Goal: Task Accomplishment & Management: Manage account settings

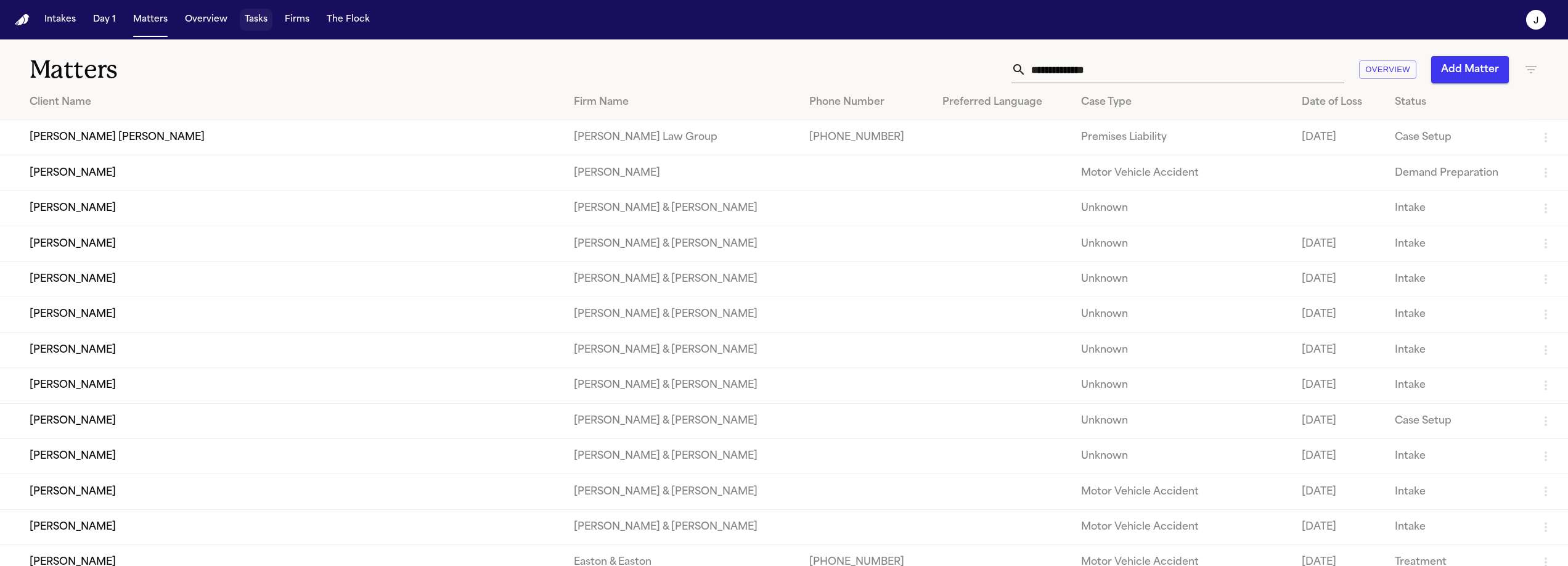
click at [250, 25] on button "Tasks" at bounding box center [256, 20] width 33 height 22
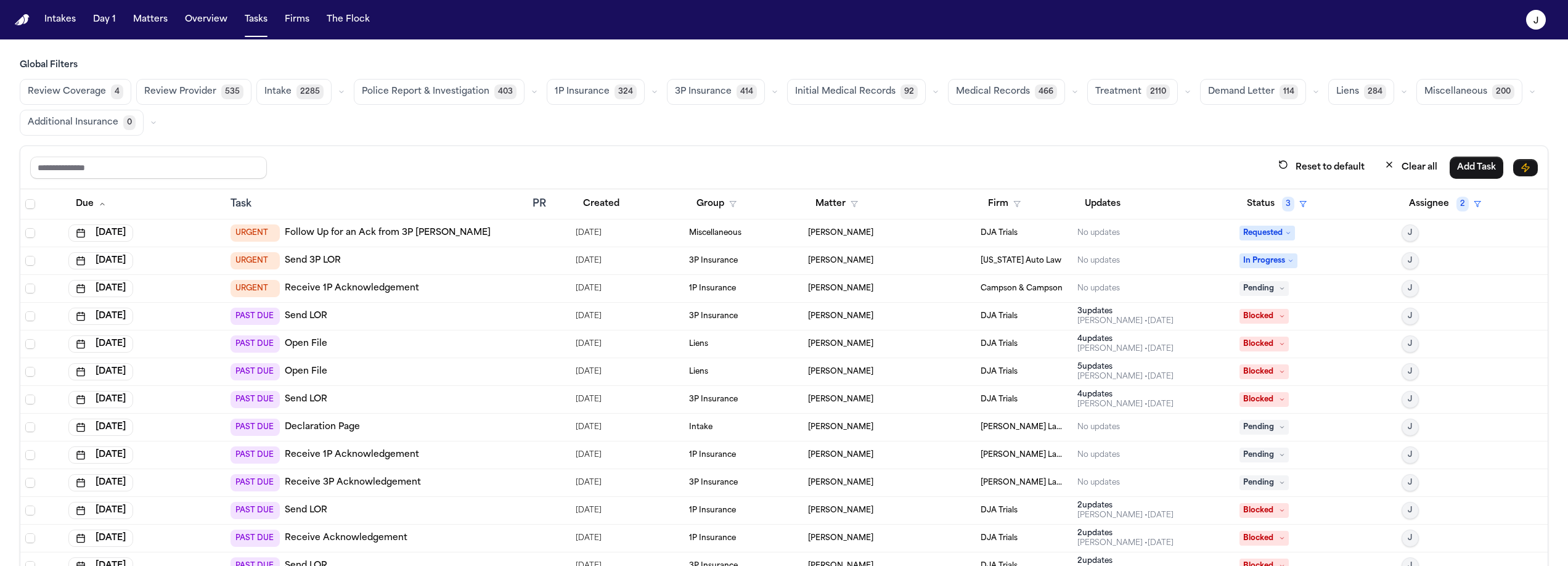
click at [296, 126] on div "Review Coverage 4 Review Provider 535 Intake 2285 Police Report & Investigation…" at bounding box center [784, 107] width 1528 height 56
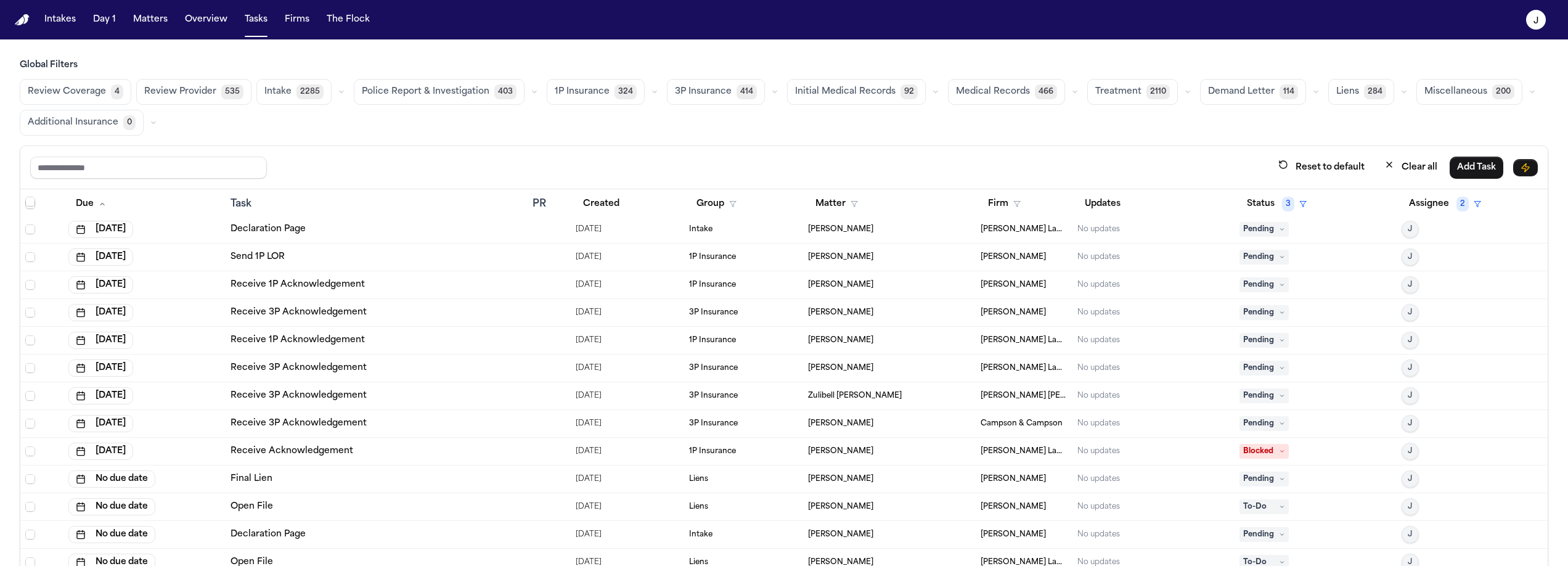
scroll to position [13234, 0]
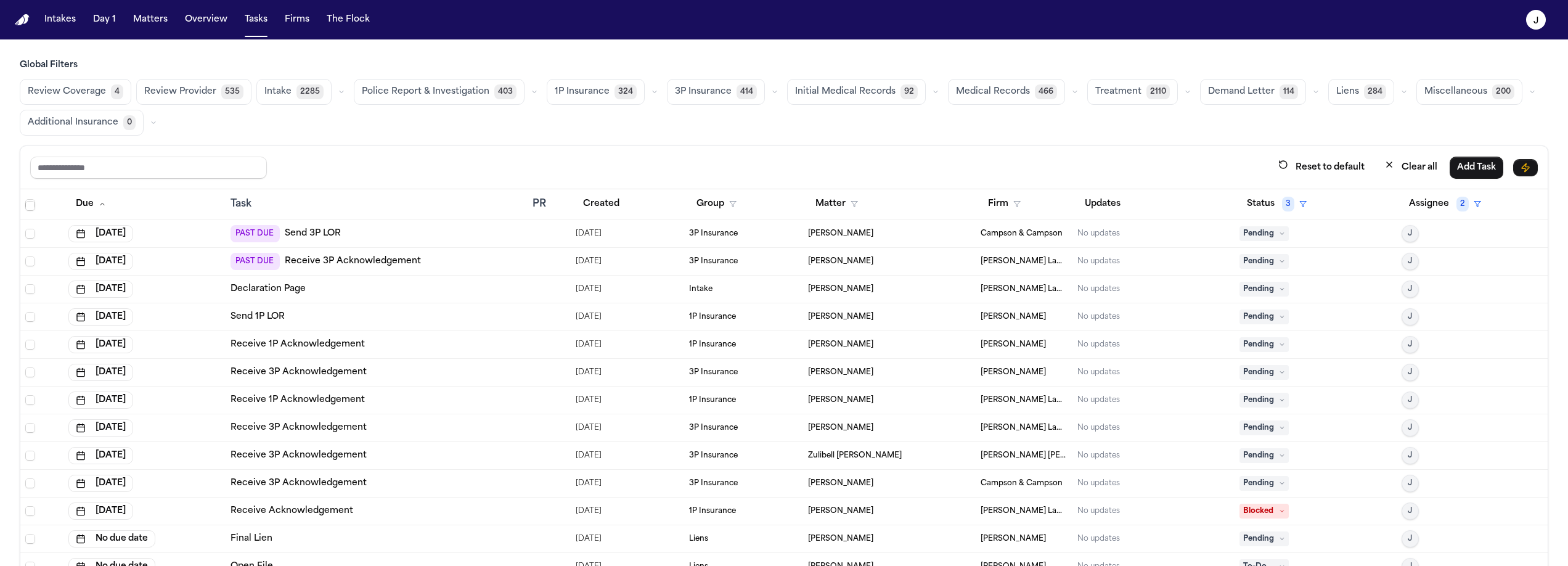
click at [74, 92] on span "Review Coverage" at bounding box center [67, 92] width 78 height 12
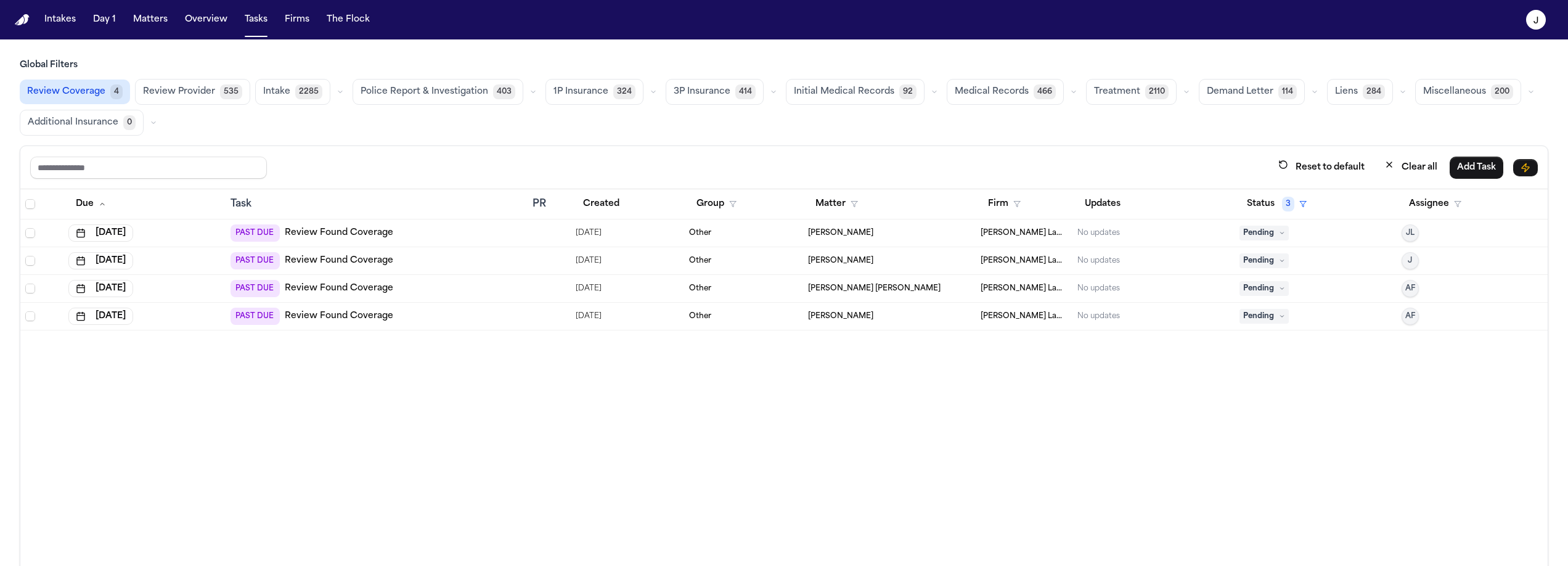
click at [431, 259] on div "PAST DUE Review Found Coverage" at bounding box center [376, 261] width 292 height 17
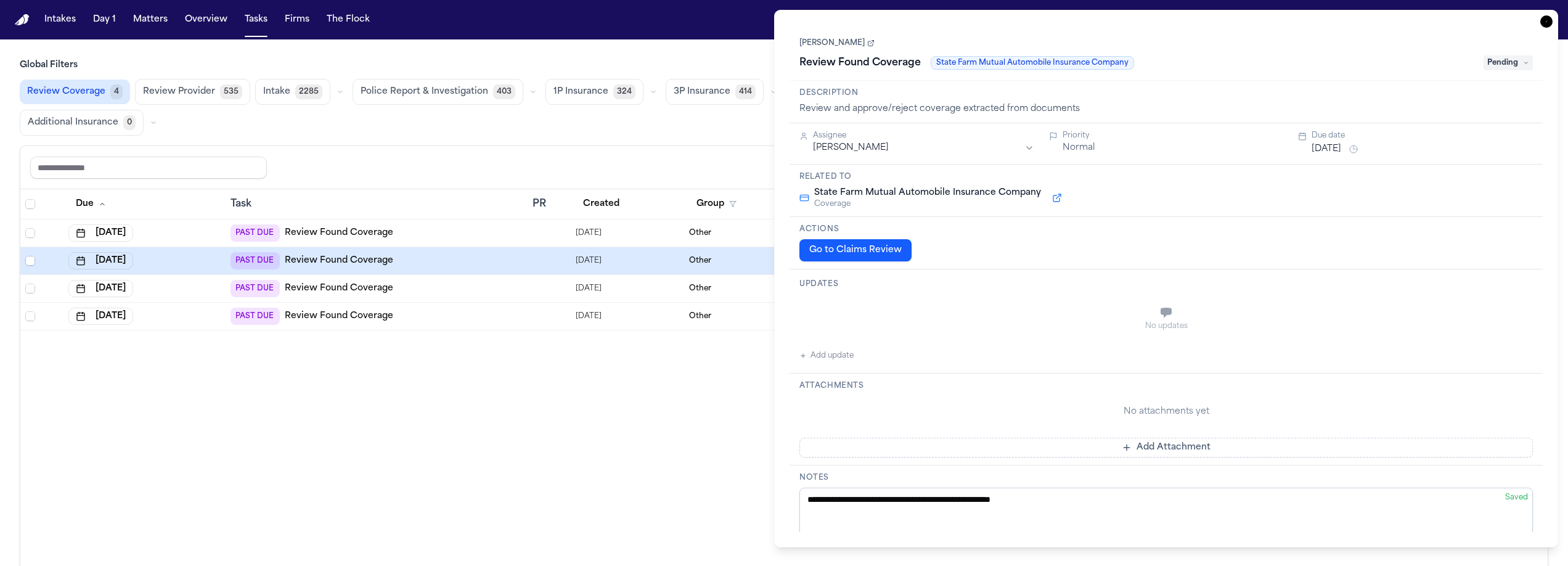
click at [822, 257] on button "Go to Claims Review" at bounding box center [855, 250] width 112 height 22
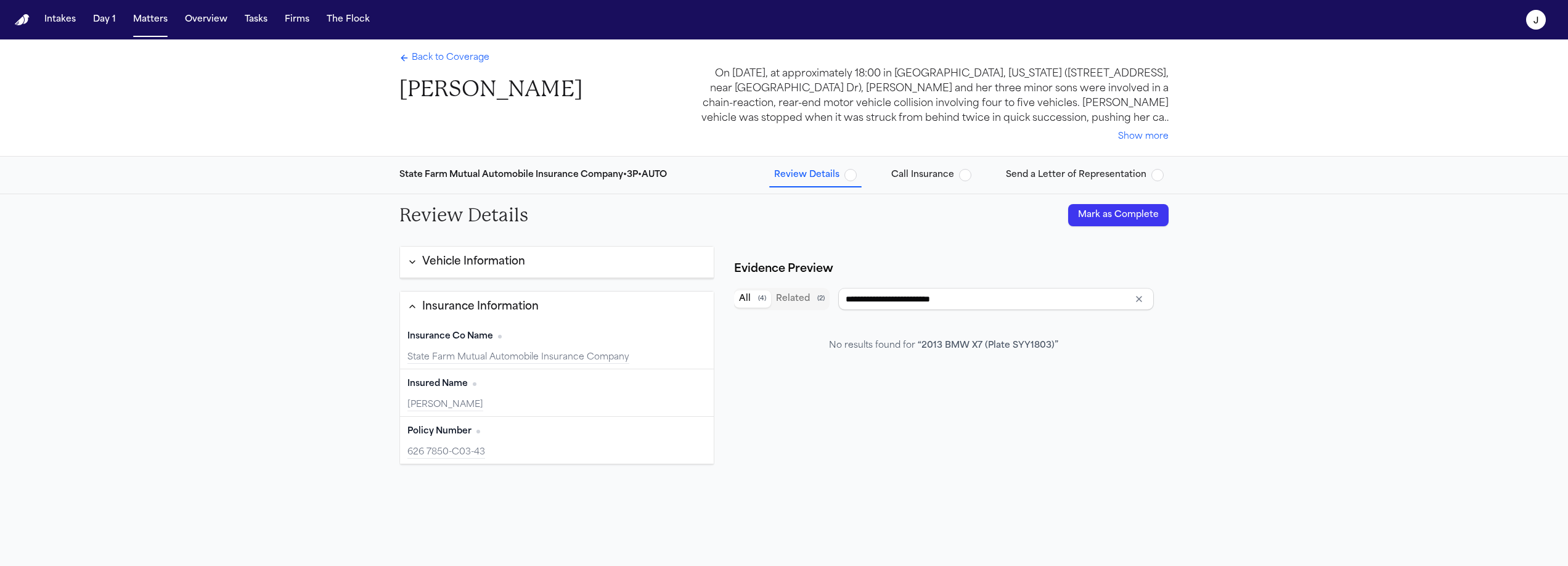
type input "**********"
click at [450, 63] on span "Back to Coverage" at bounding box center [450, 58] width 78 height 12
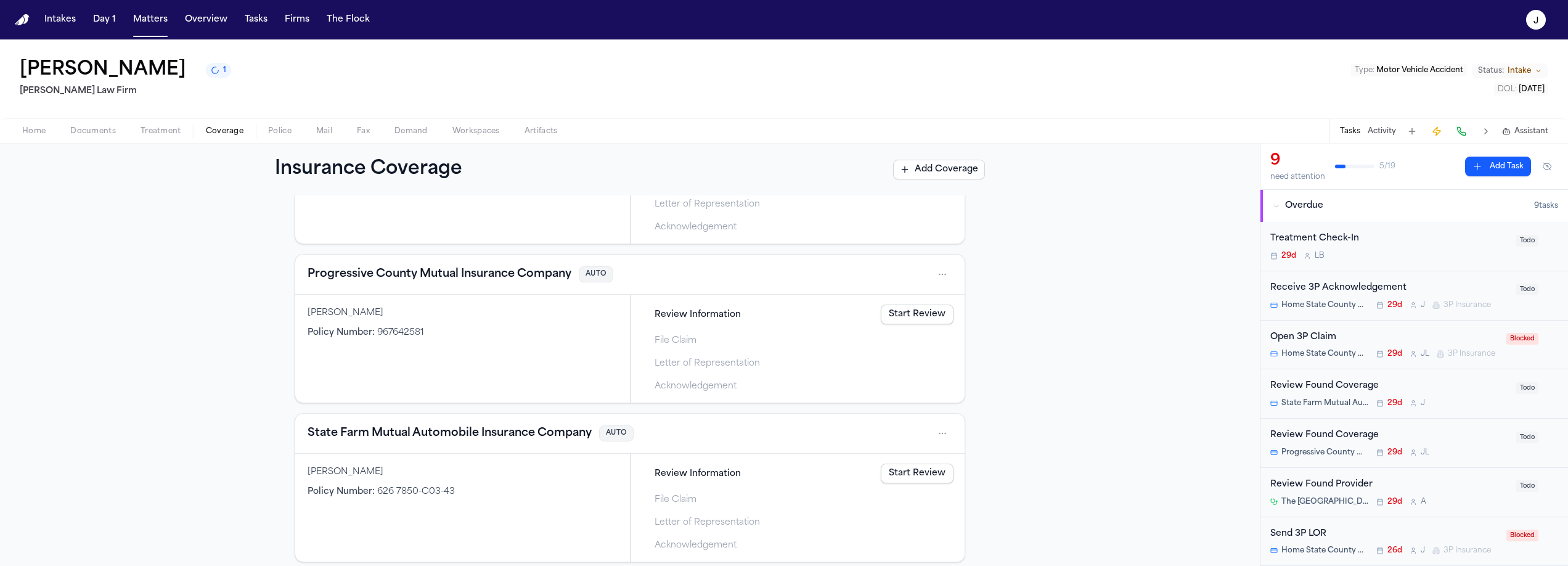
scroll to position [327, 0]
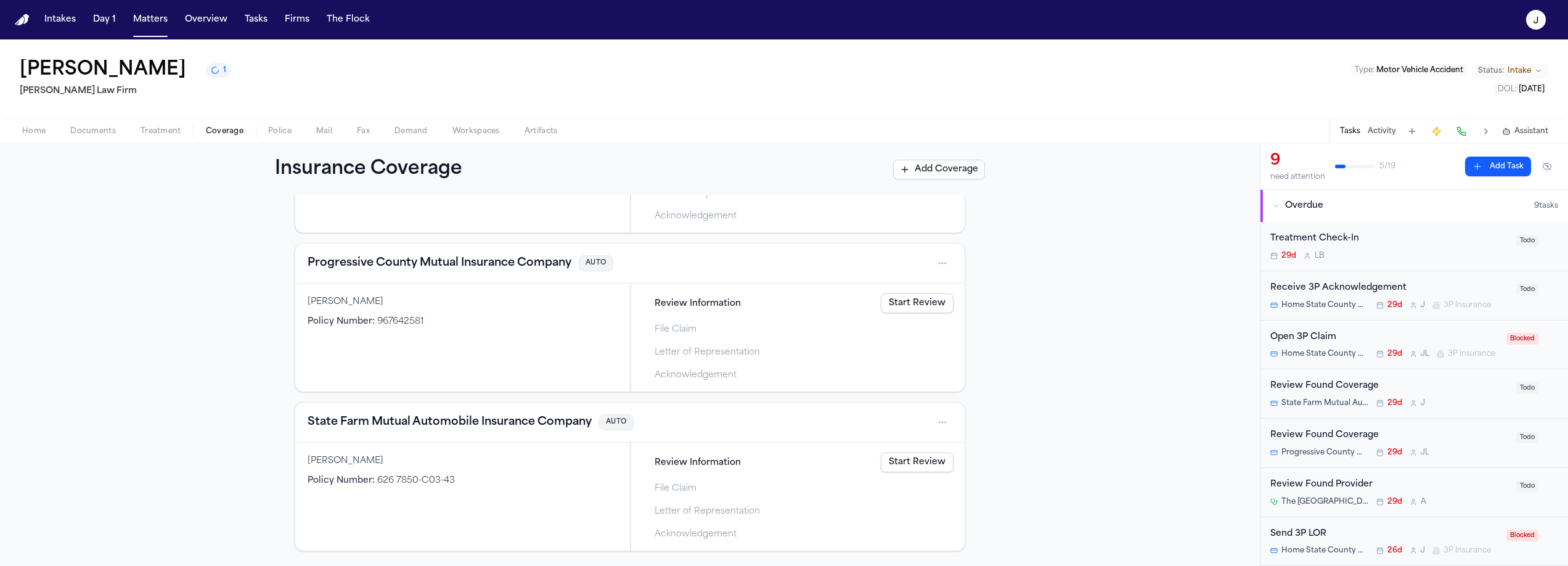
click at [928, 304] on link "Start Review" at bounding box center [917, 303] width 73 height 20
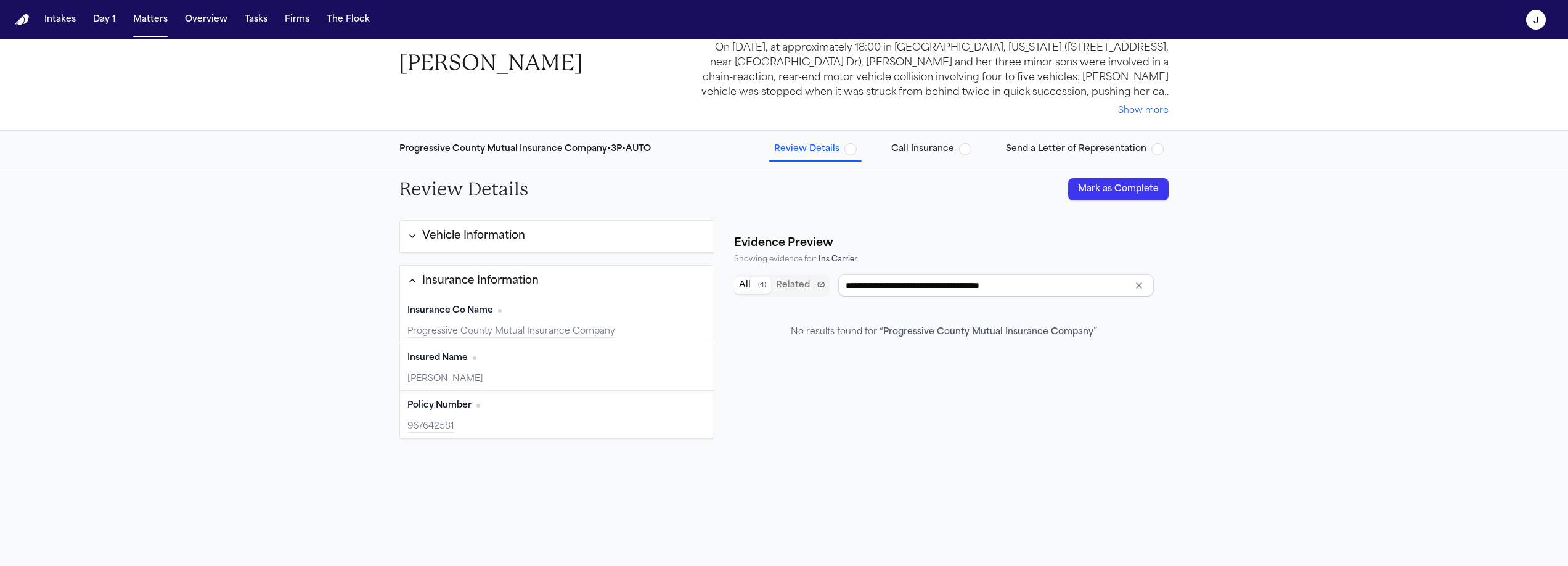
scroll to position [34, 0]
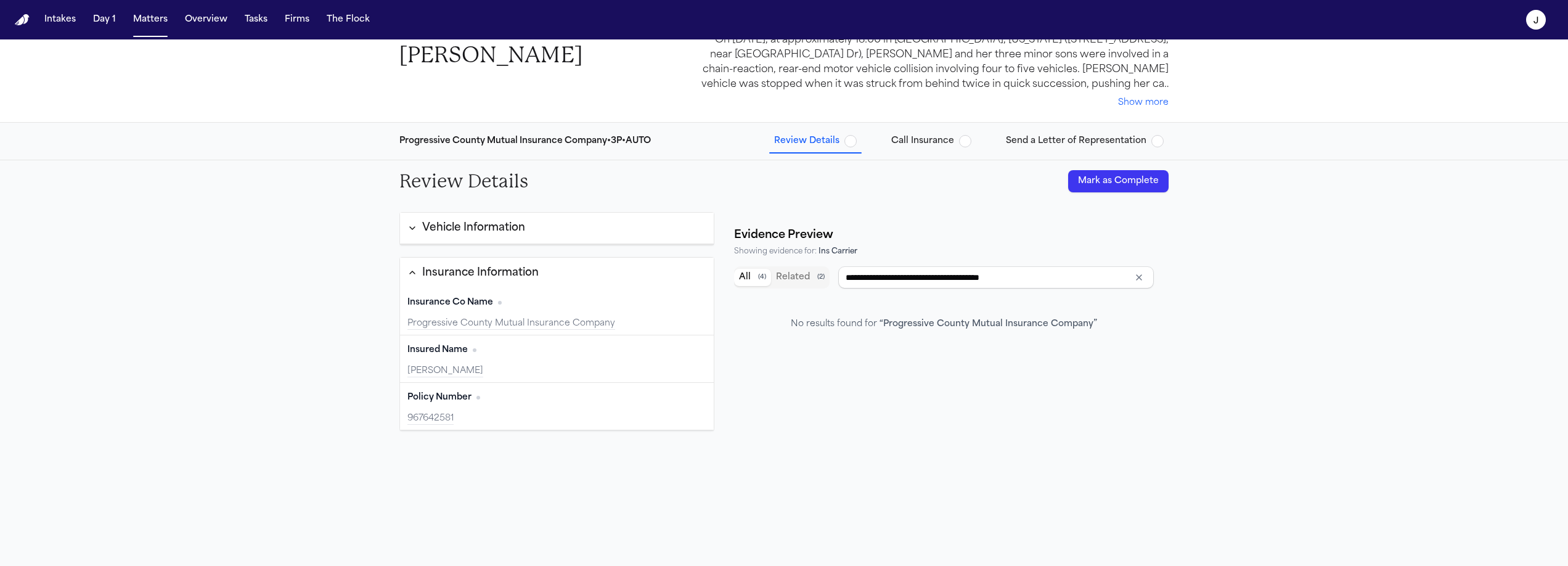
click at [415, 223] on div "Vehicle Information" at bounding box center [466, 228] width 118 height 16
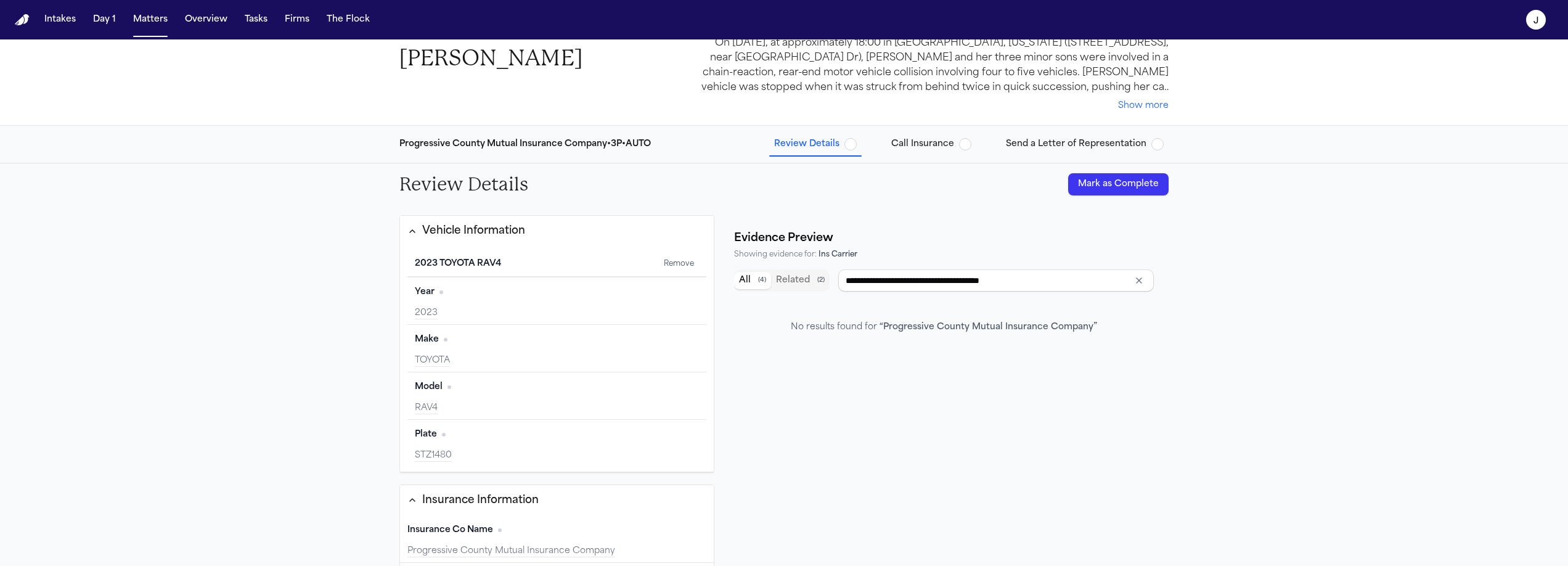
scroll to position [32, 0]
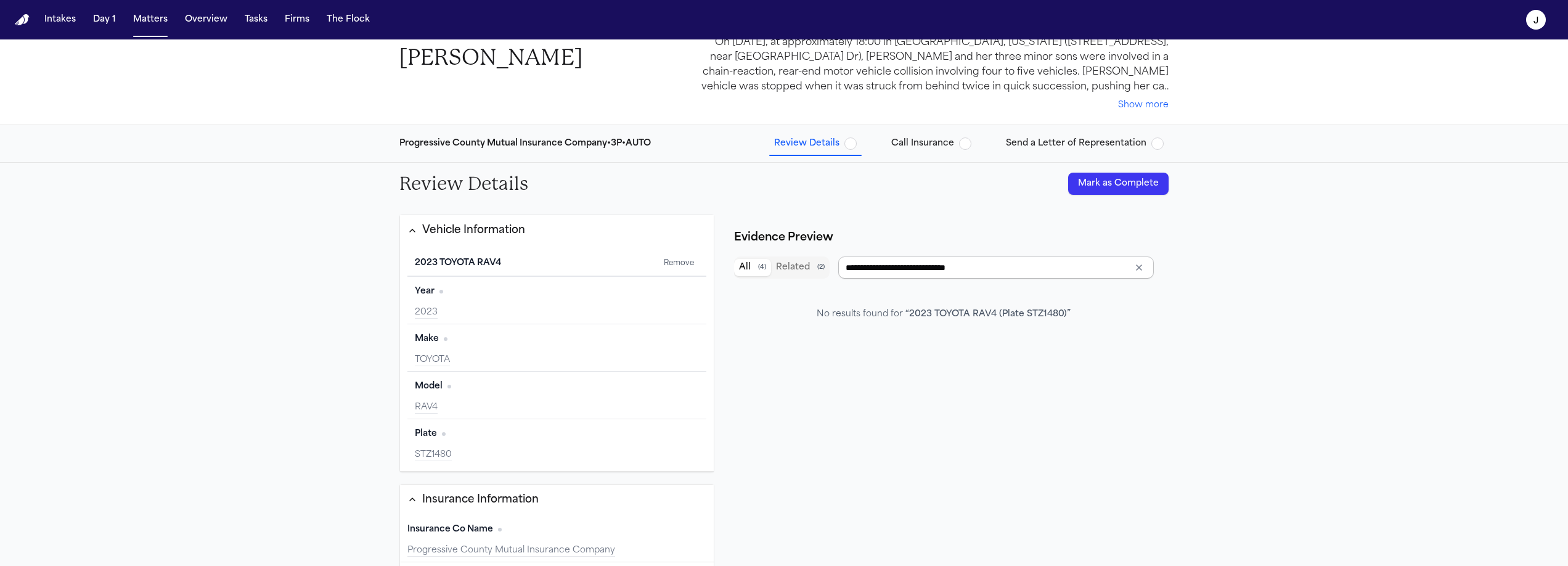
click at [880, 271] on input "**********" at bounding box center [995, 268] width 316 height 22
click at [788, 261] on button "Related ( 2 )" at bounding box center [800, 268] width 58 height 17
click at [758, 268] on span "( 4 )" at bounding box center [762, 268] width 8 height 9
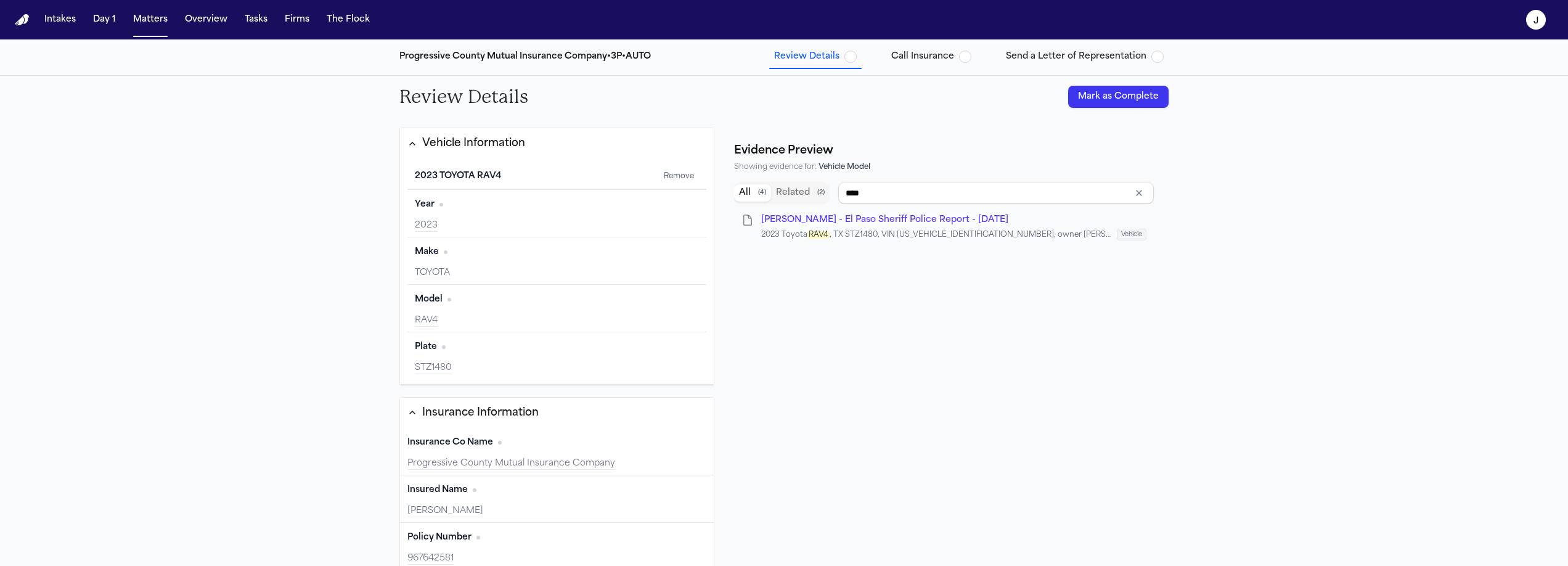
scroll to position [149, 0]
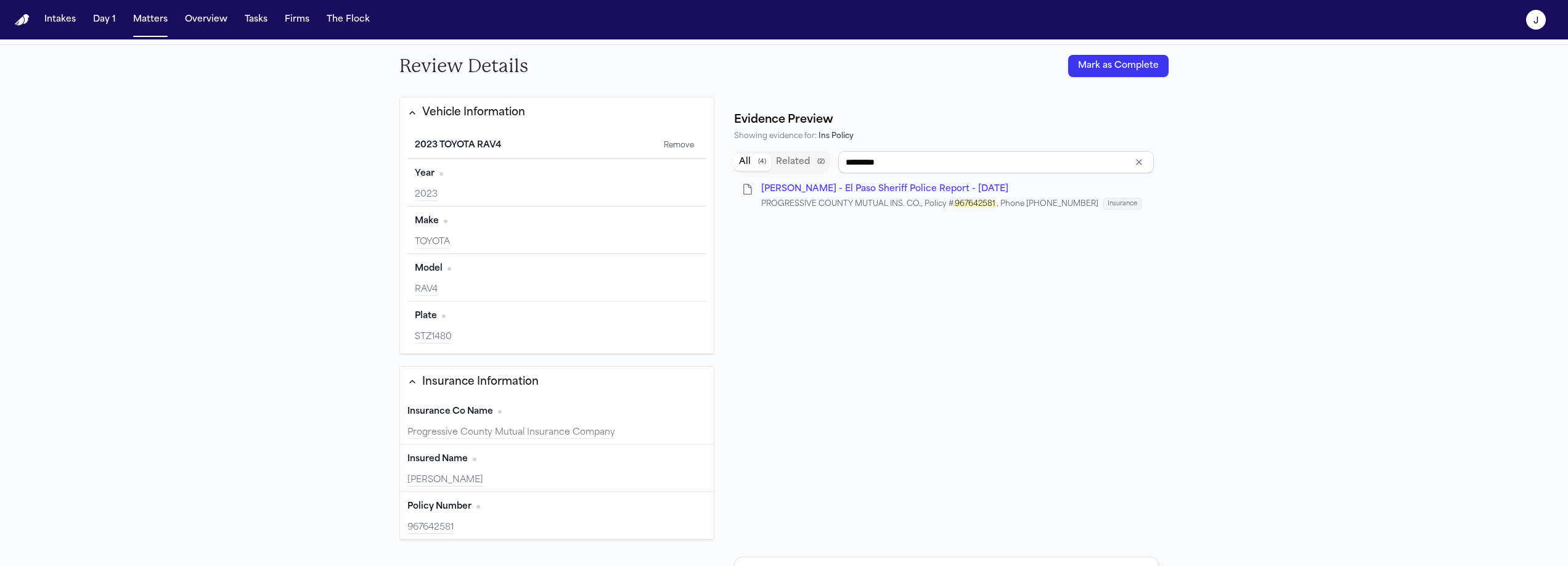
click at [881, 185] on span "A. Aguero - El Paso Sheriff Police Report - 6.8.25" at bounding box center [885, 188] width 247 height 9
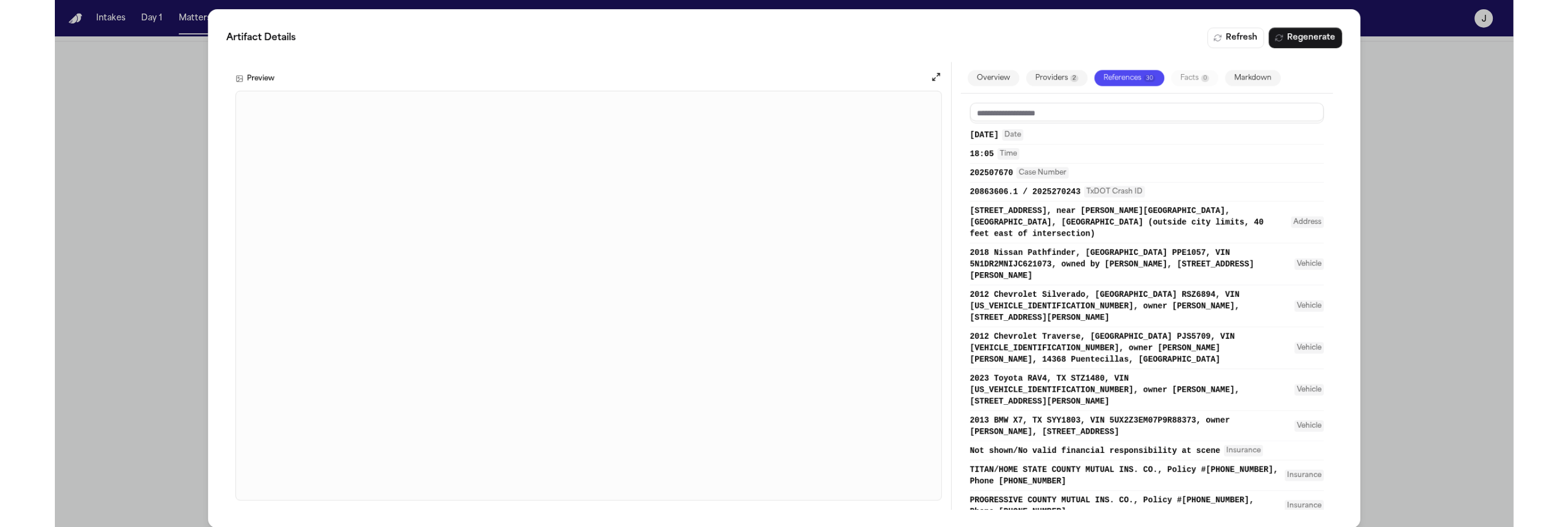
scroll to position [0, 0]
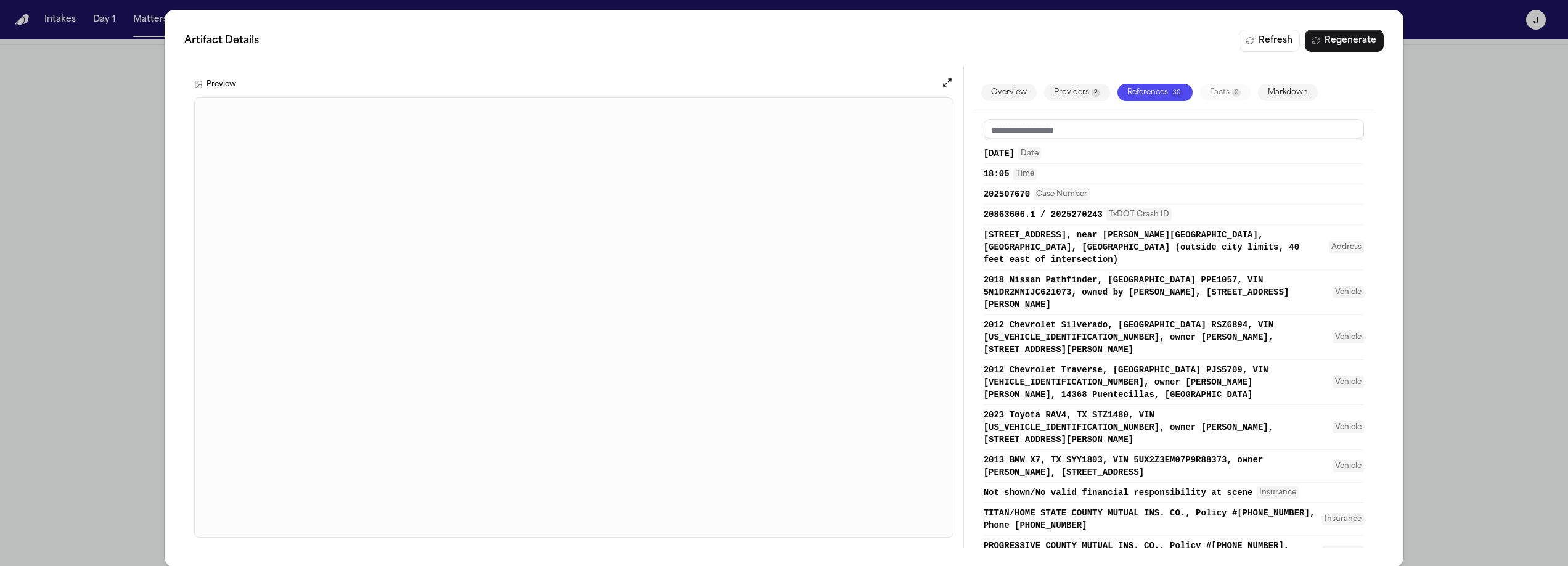
click at [1013, 93] on button "Overview" at bounding box center [1008, 92] width 56 height 17
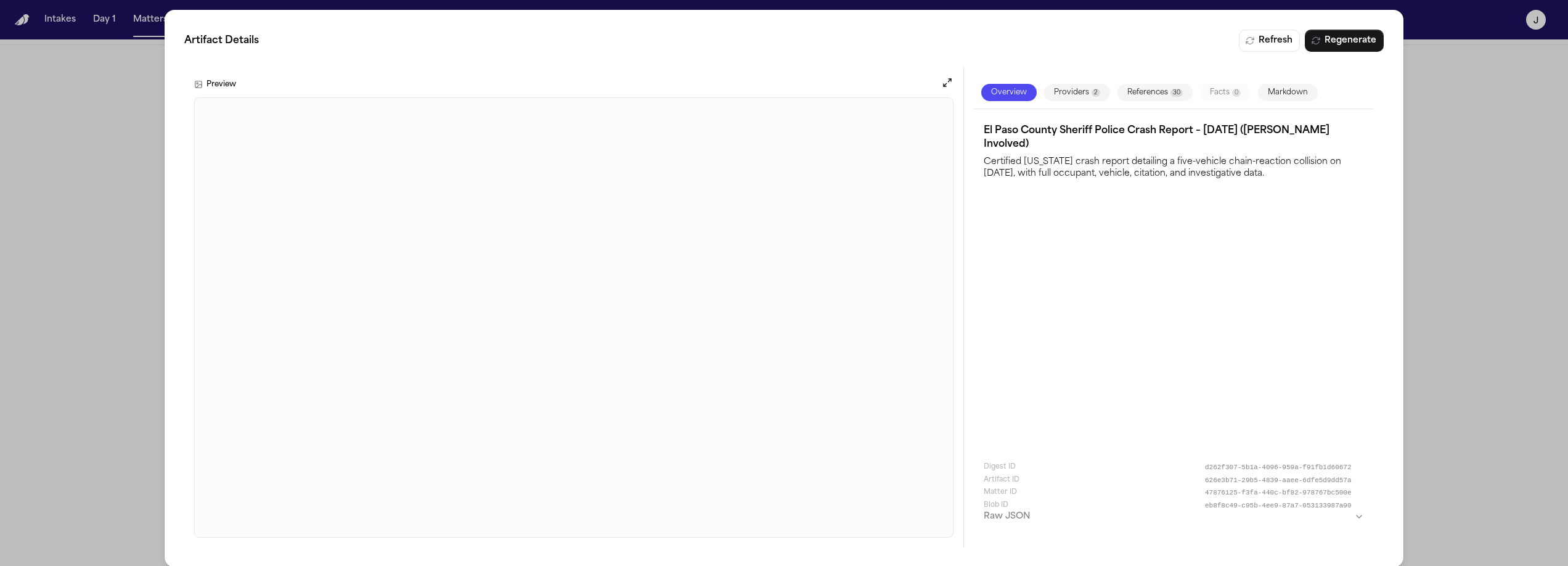
click at [1050, 93] on button "Providers 2" at bounding box center [1077, 92] width 66 height 17
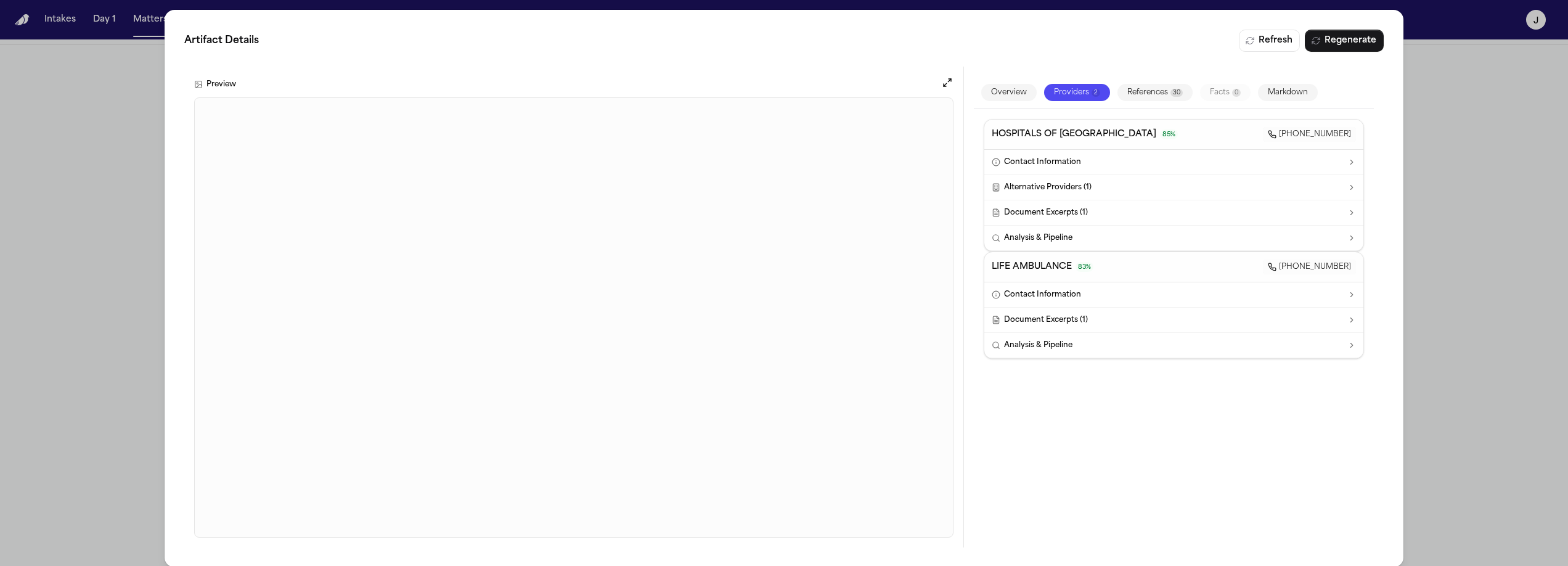
click at [1129, 88] on button "References 30" at bounding box center [1154, 92] width 75 height 17
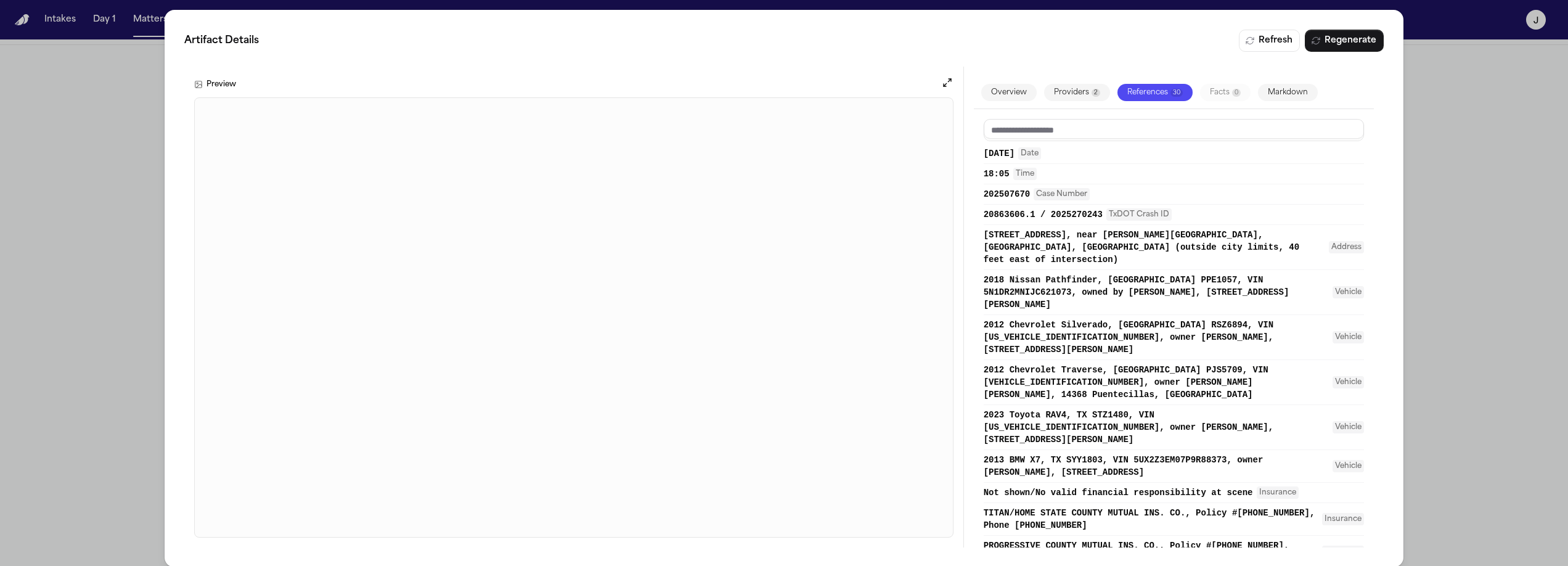
click at [1274, 92] on button "Markdown" at bounding box center [1288, 92] width 60 height 17
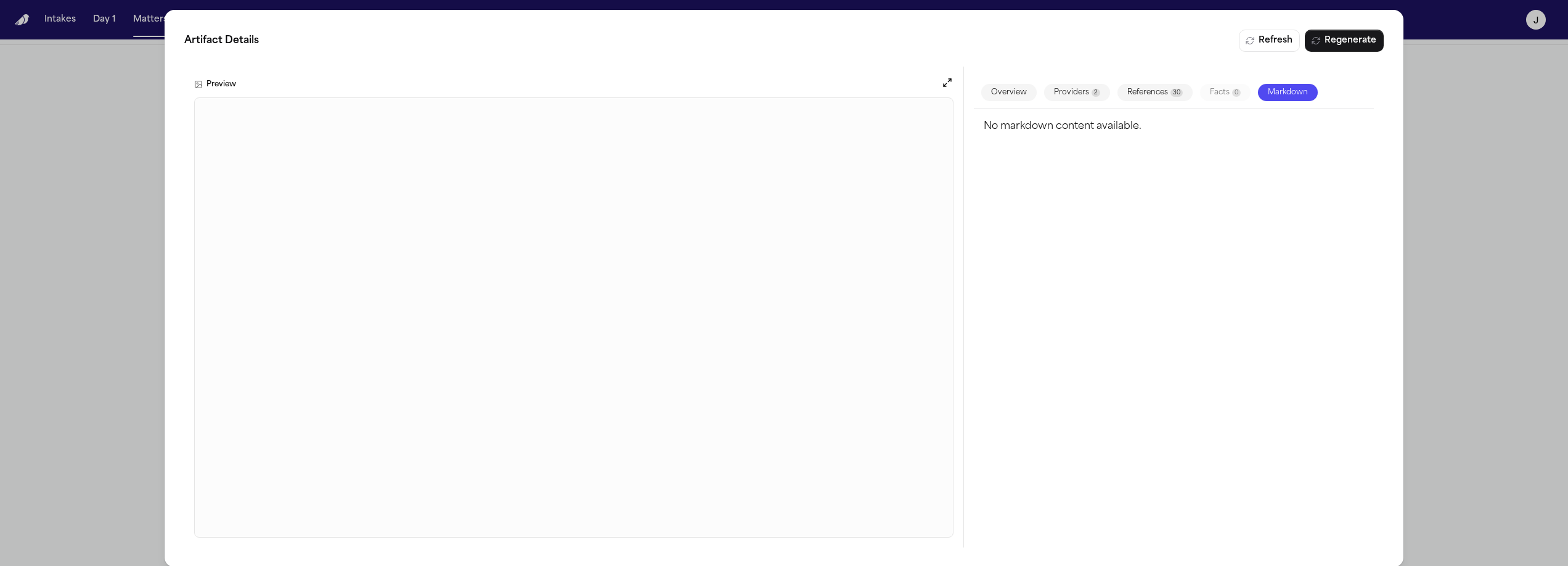
click at [128, 98] on div "Artifact Details Refresh Regenerate Preview Overview Providers 2 References 30 …" at bounding box center [784, 288] width 1568 height 577
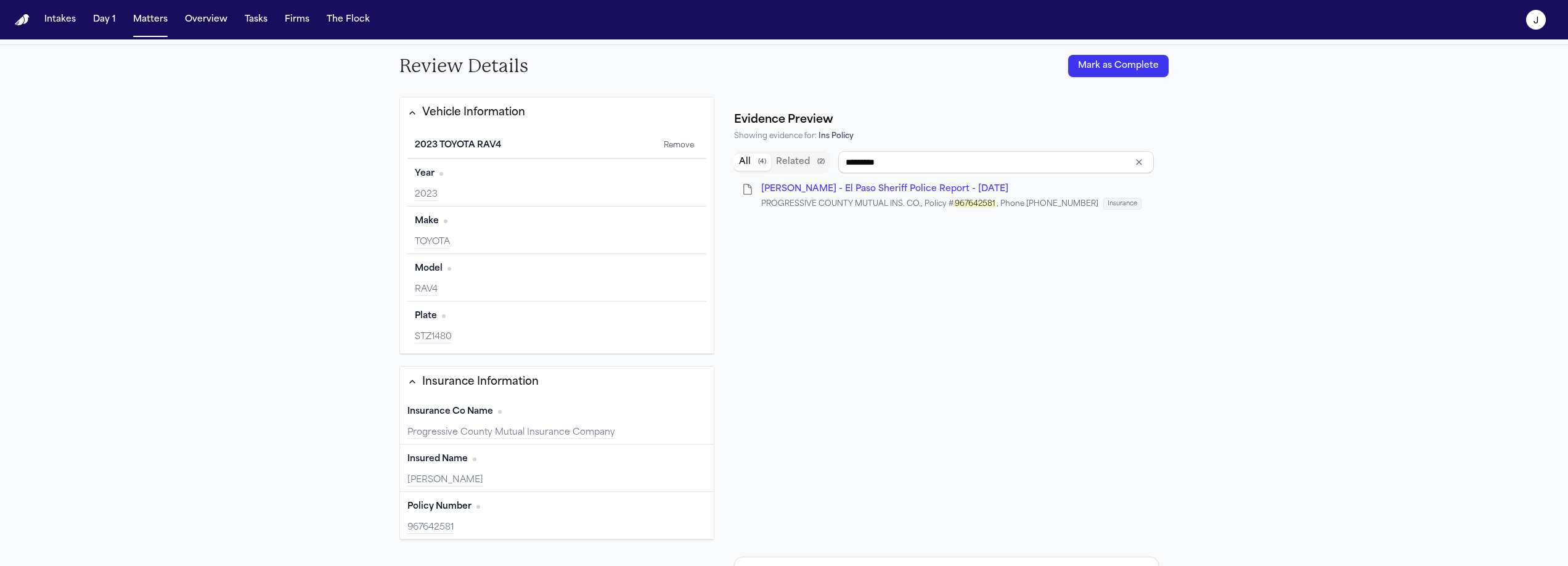
click at [608, 523] on div "967642581" at bounding box center [557, 527] width 299 height 12
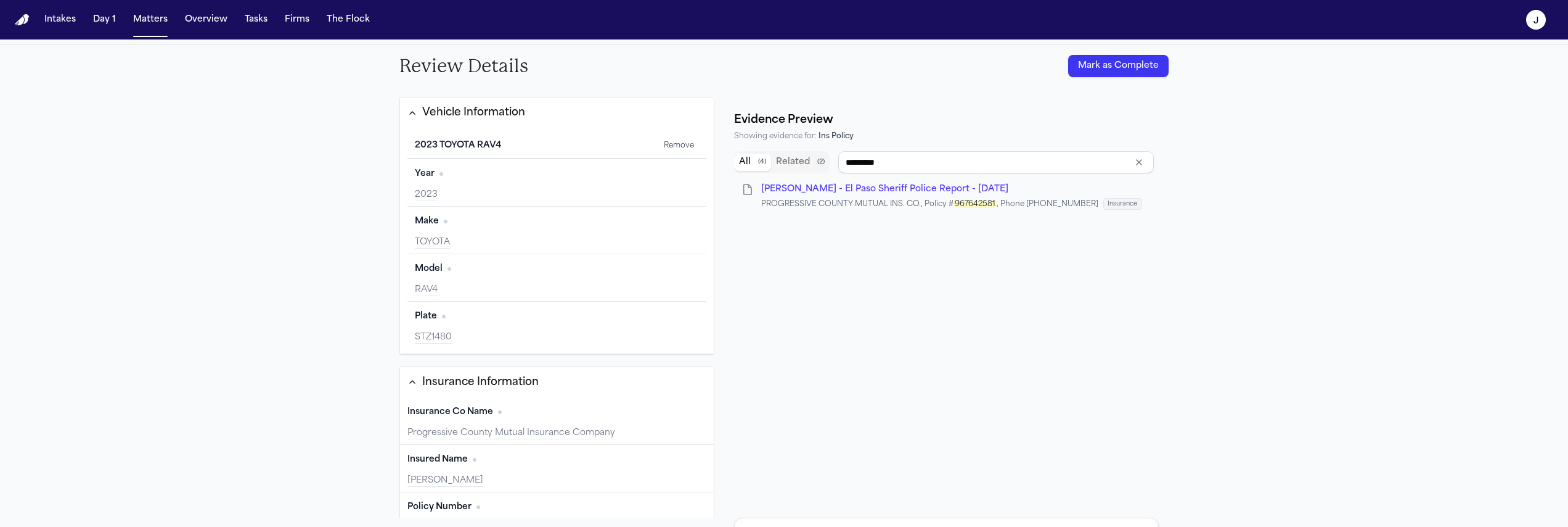
click at [634, 503] on div "Policy Number Edit" at bounding box center [557, 507] width 299 height 20
click at [873, 190] on span "A. Aguero - El Paso Sheriff Police Report - 6.8.25" at bounding box center [885, 189] width 247 height 9
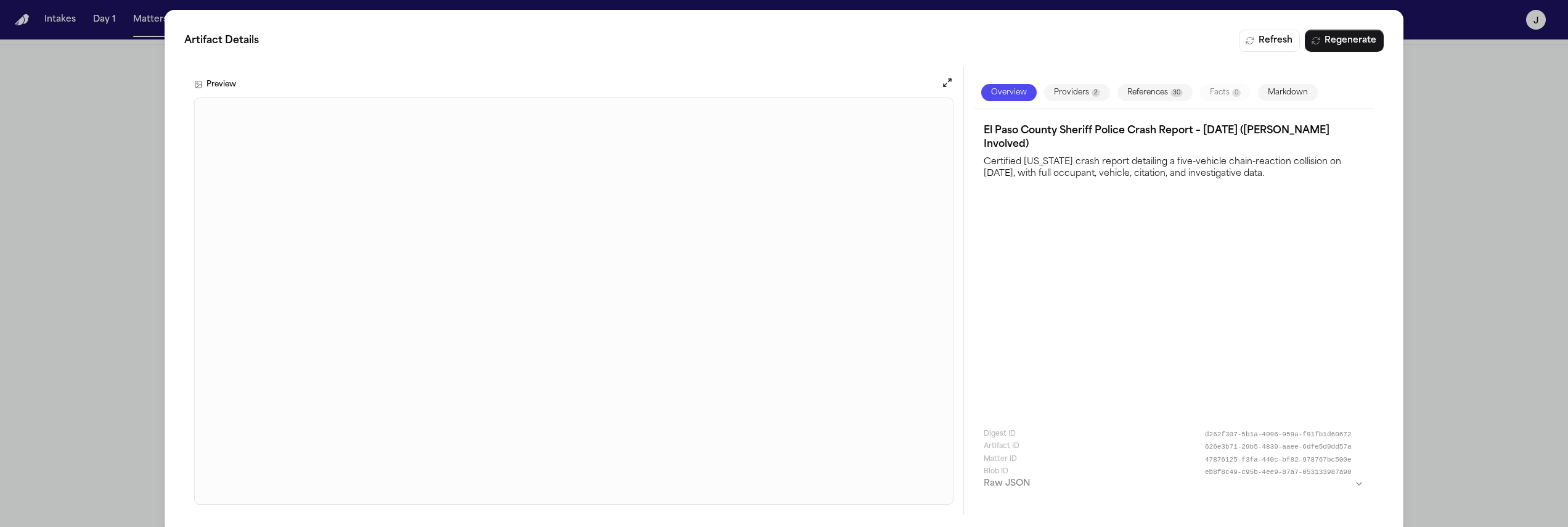
click at [145, 235] on div "Artifact Details Refresh Regenerate Preview Overview Providers 2 References 30 …" at bounding box center [784, 272] width 1568 height 544
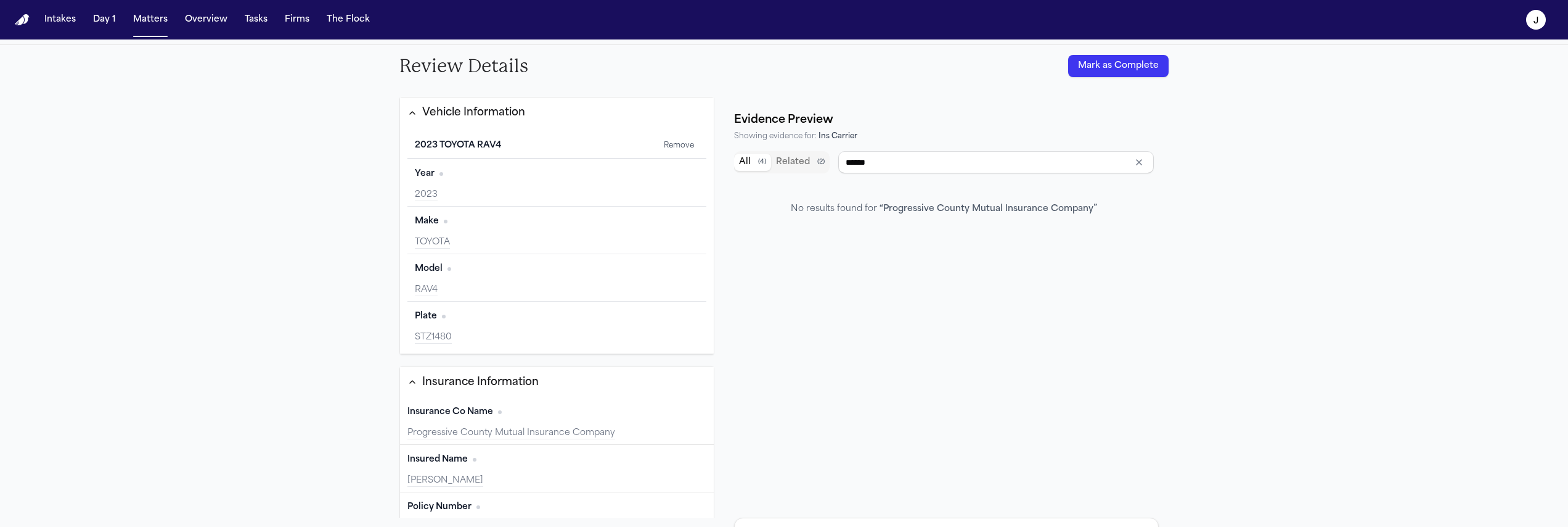
type input "**********"
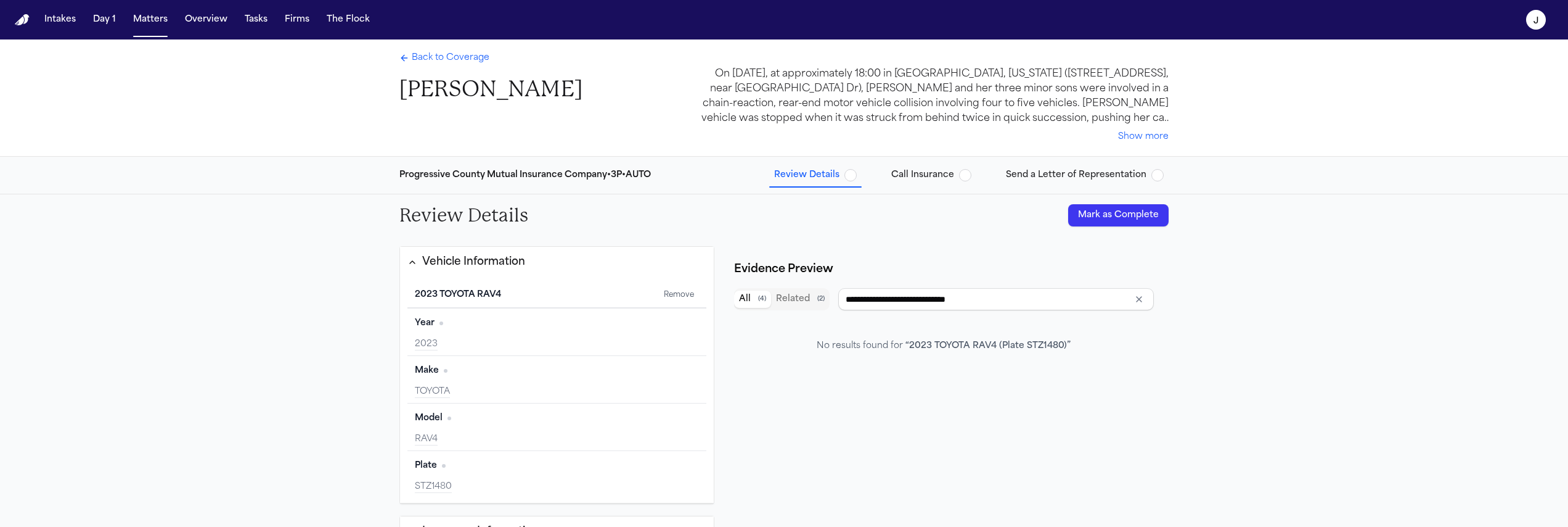
click at [463, 62] on span "Back to Coverage" at bounding box center [450, 58] width 78 height 12
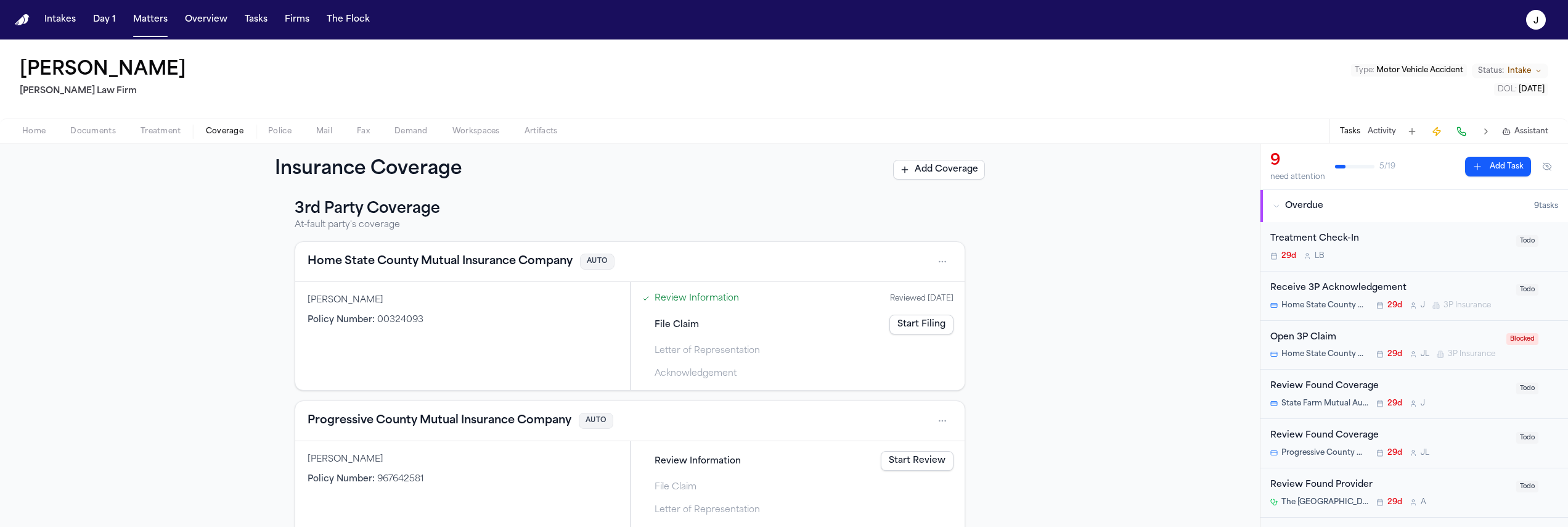
scroll to position [164, 0]
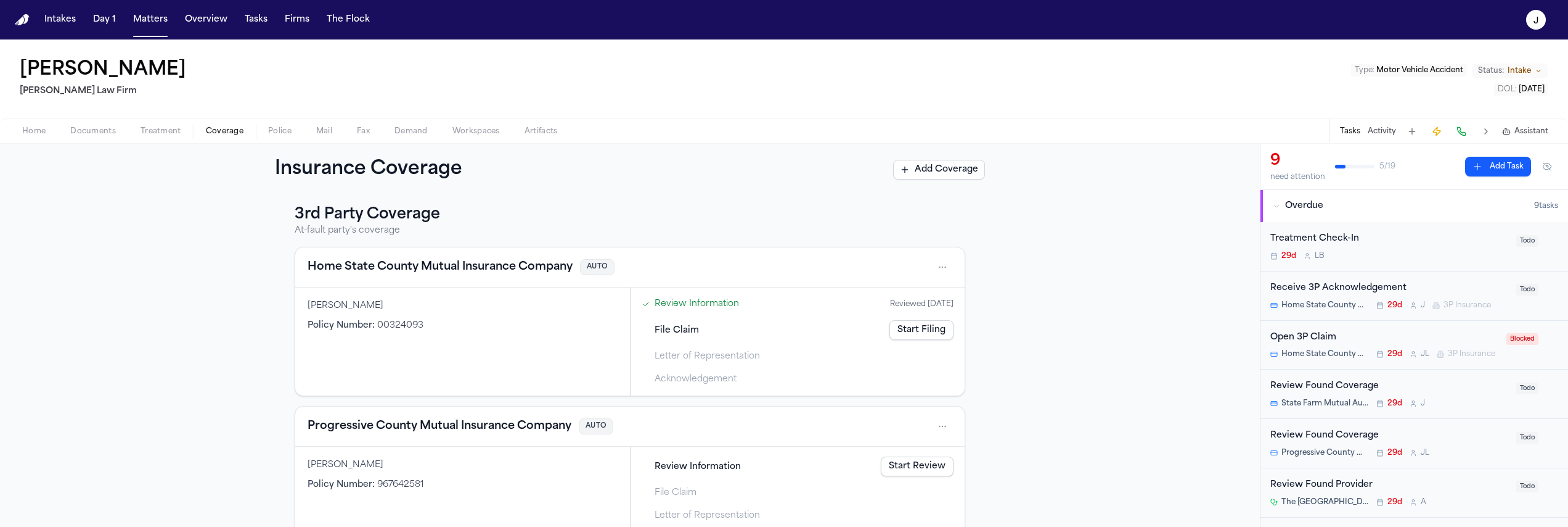
click at [1464, 134] on button at bounding box center [1461, 131] width 17 height 17
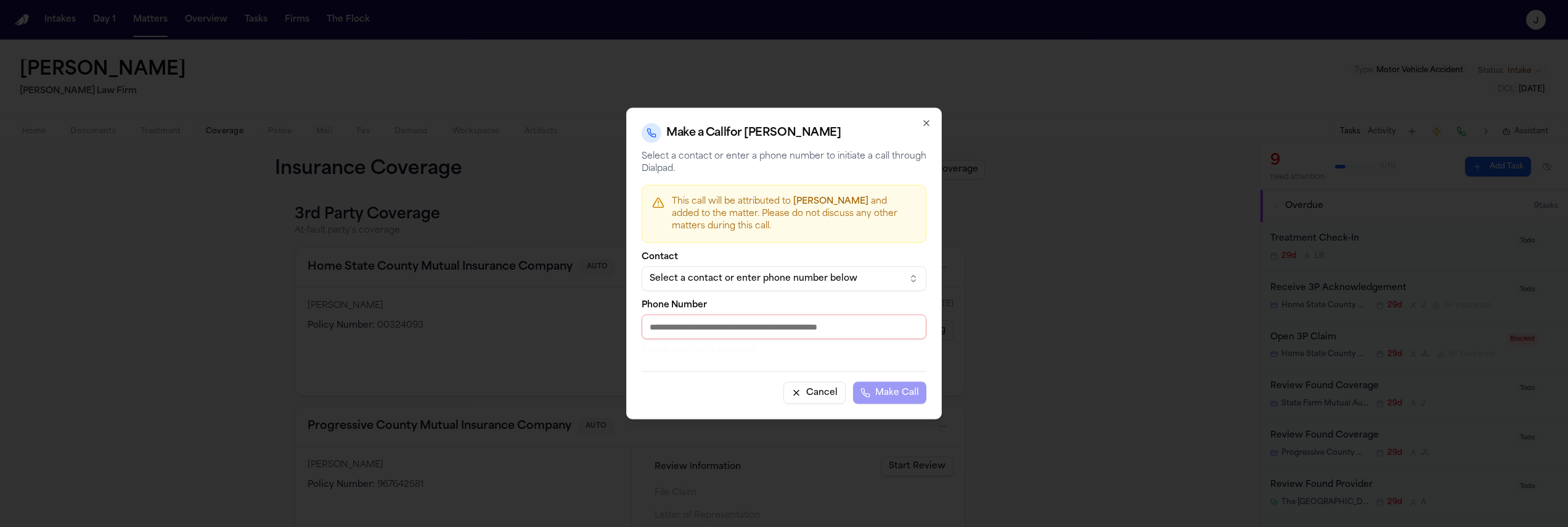
click at [854, 272] on div "Select a contact or enter phone number below" at bounding box center [774, 279] width 249 height 12
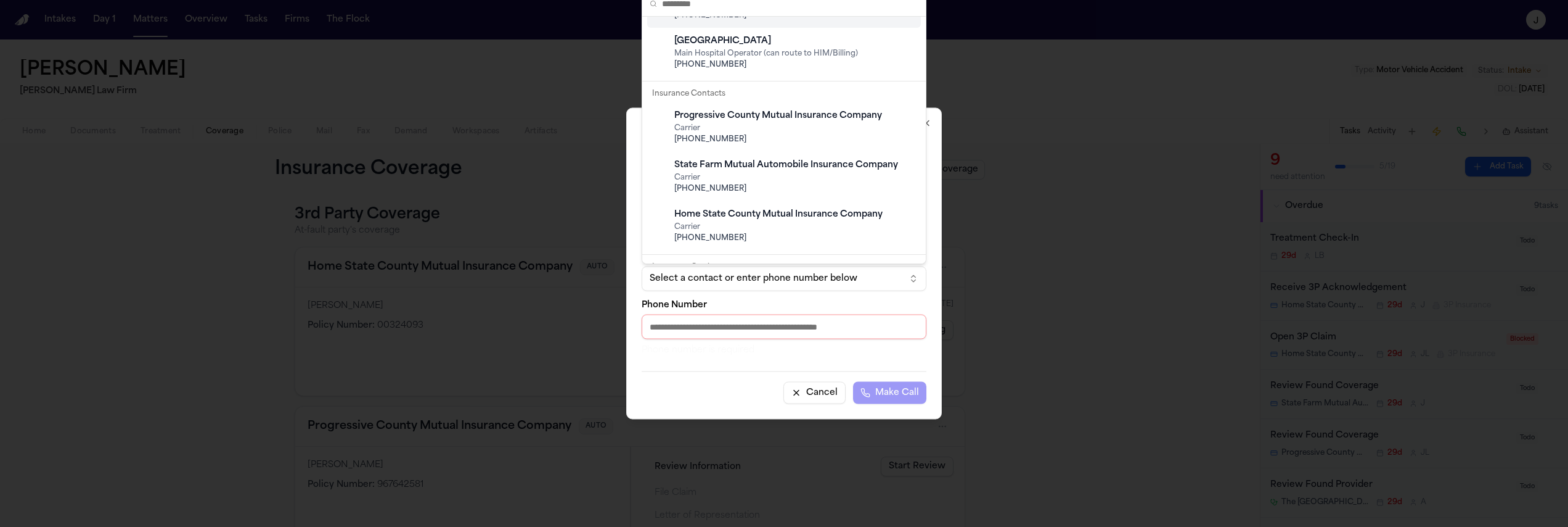
scroll to position [290, 0]
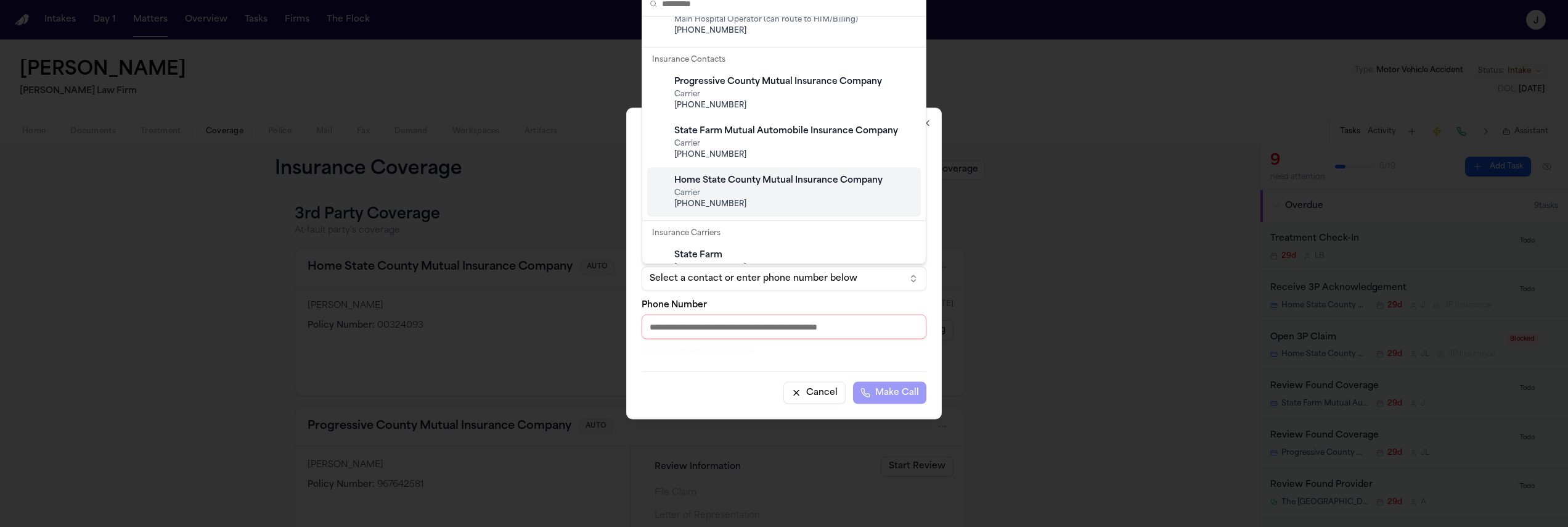
click at [743, 206] on span "+1 (800) 848-2687" at bounding box center [794, 204] width 239 height 10
type input "**********"
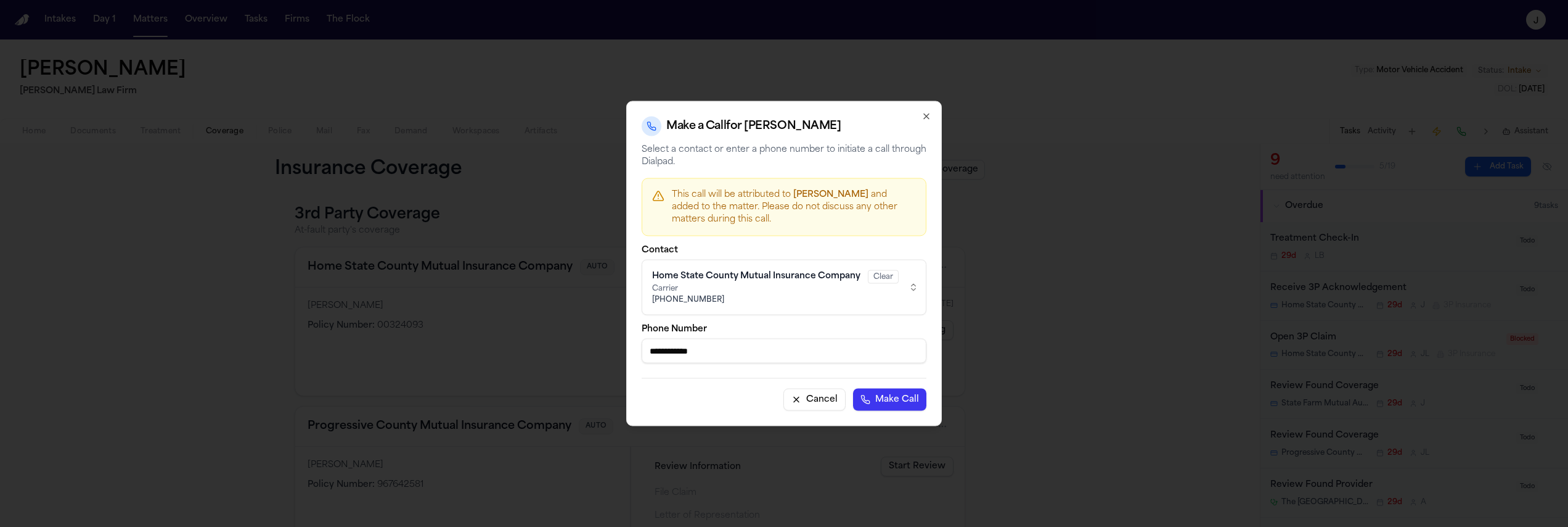
click at [928, 114] on icon "button" at bounding box center [926, 116] width 5 height 5
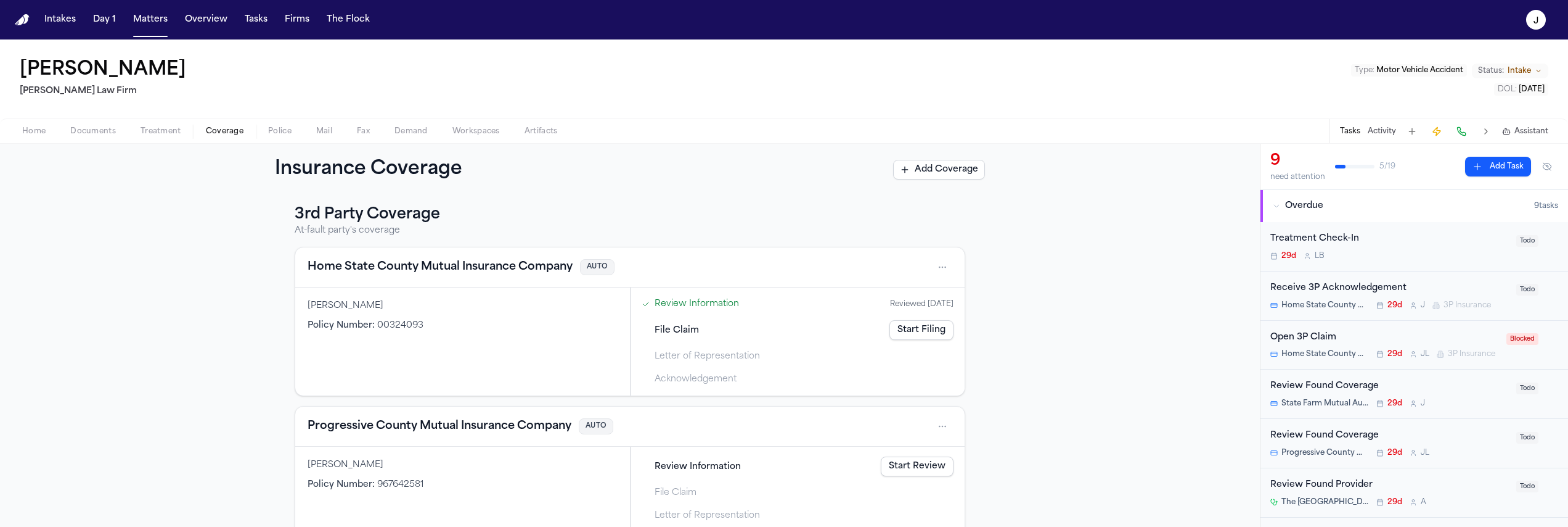
scroll to position [235, 0]
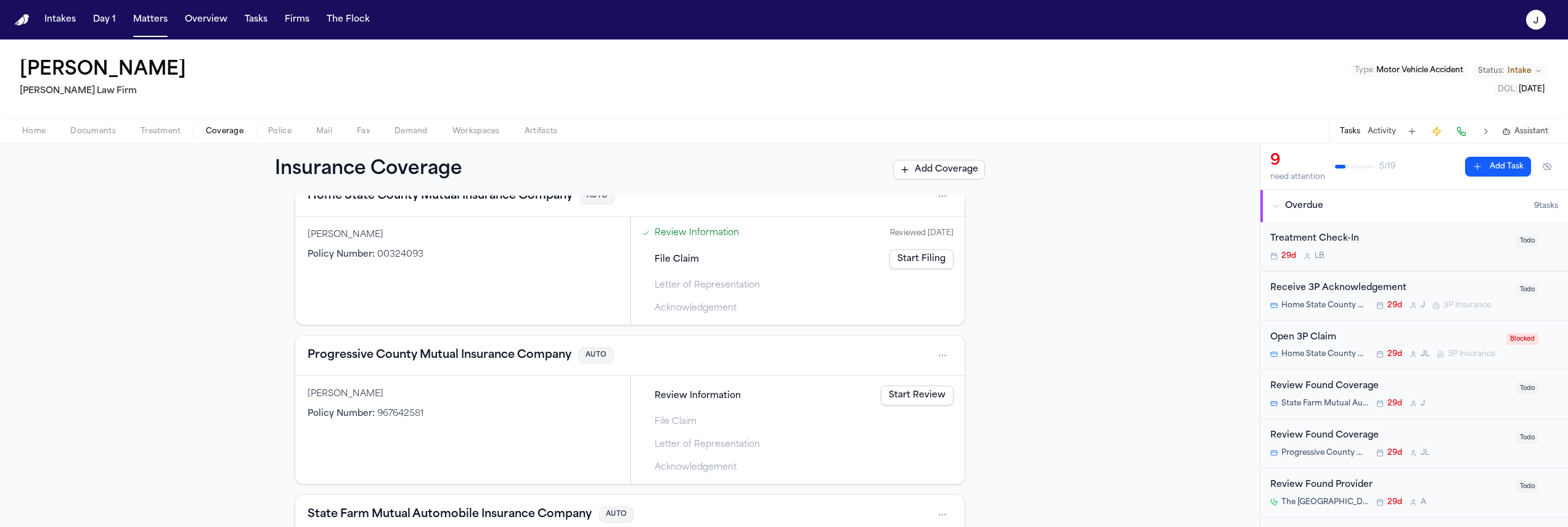
click at [38, 131] on span "Home" at bounding box center [34, 131] width 23 height 10
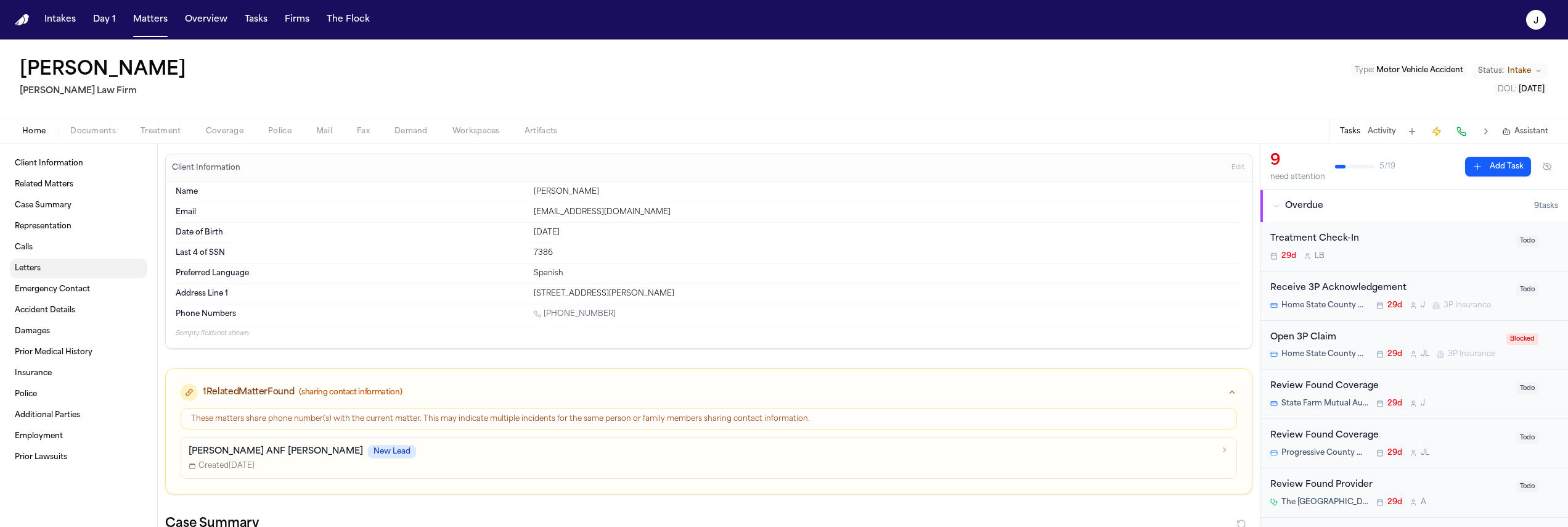
click at [31, 269] on span "Letters" at bounding box center [28, 268] width 26 height 10
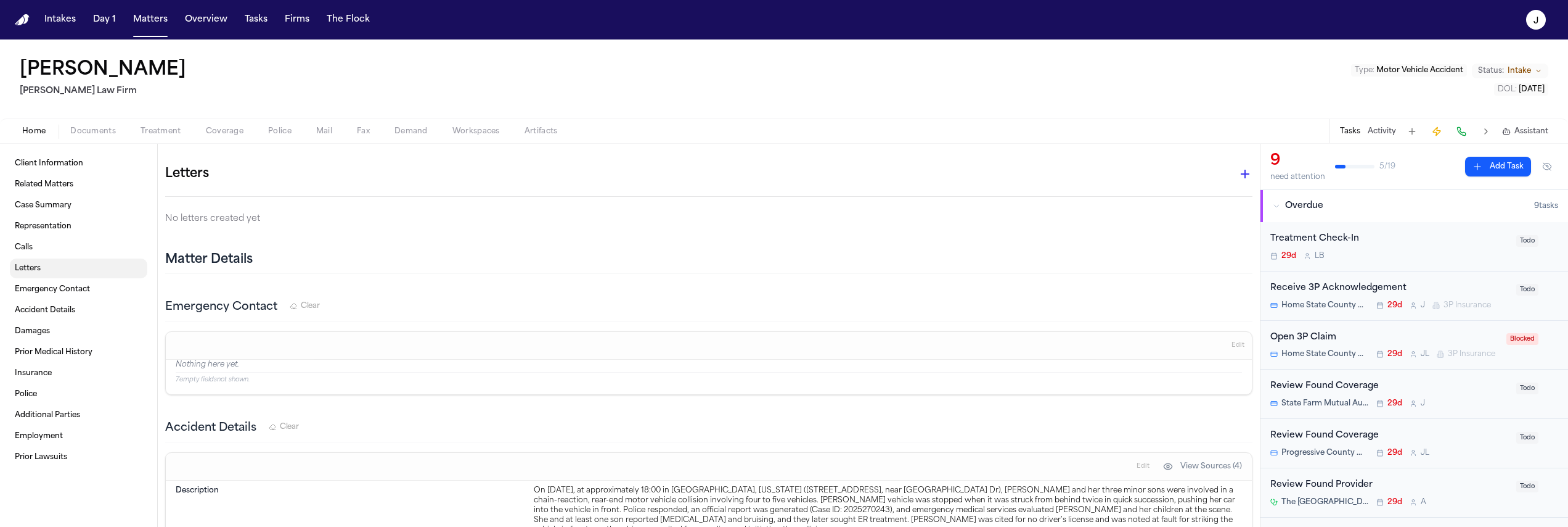
scroll to position [453, 0]
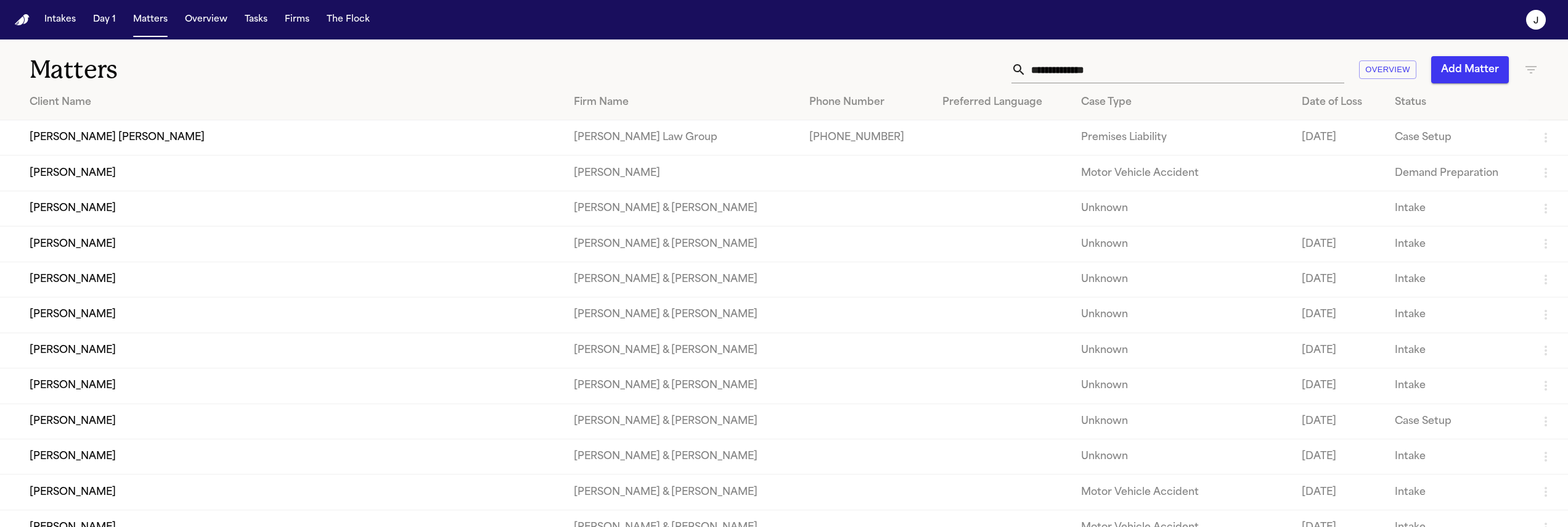
click at [1071, 80] on input "text" at bounding box center [1185, 69] width 318 height 27
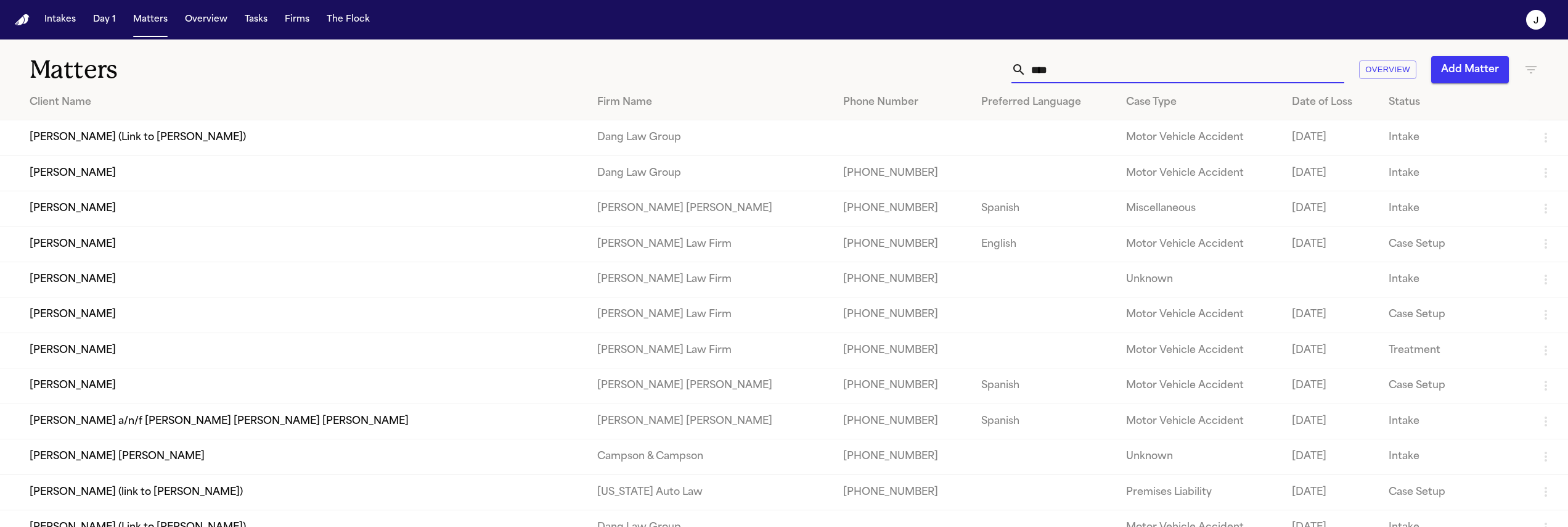
type input "****"
click at [118, 403] on td "[PERSON_NAME]" at bounding box center [294, 385] width 587 height 35
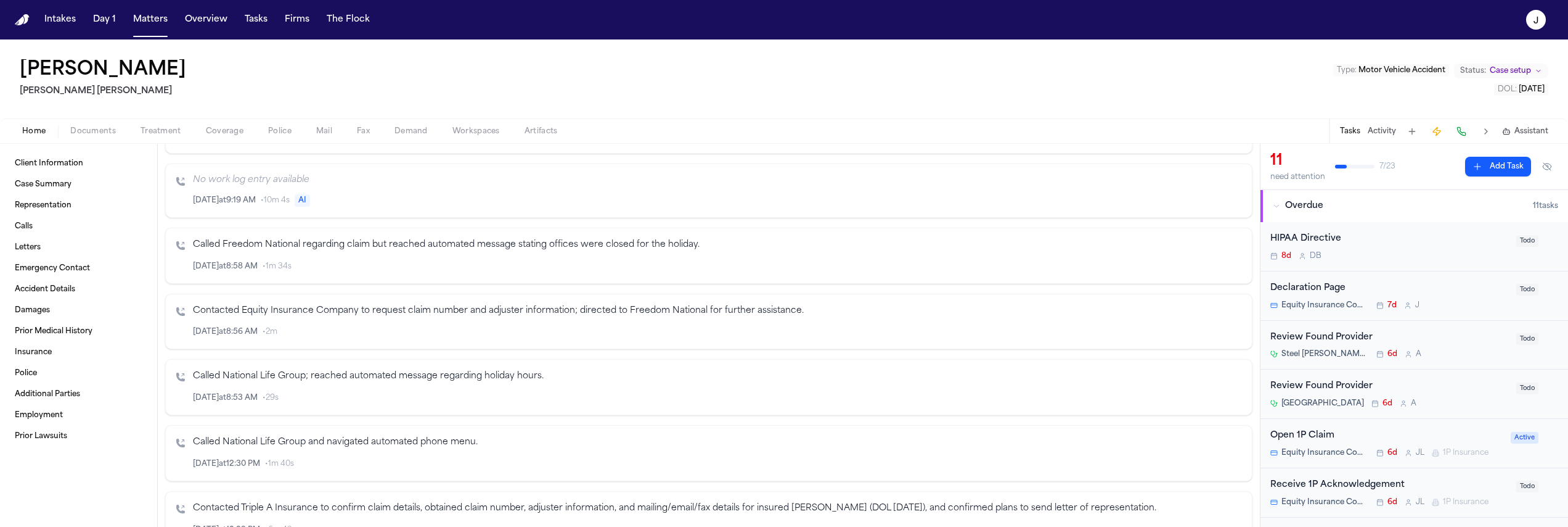
scroll to position [407, 0]
click at [33, 248] on span "Letters" at bounding box center [28, 247] width 26 height 10
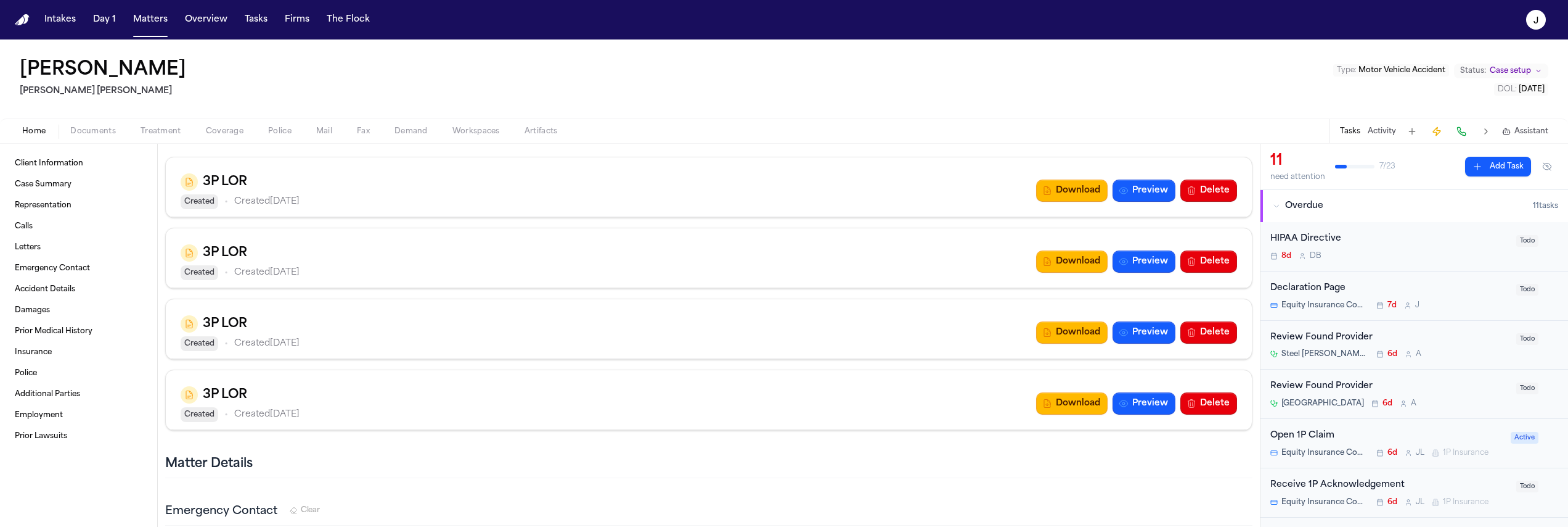
scroll to position [1205, 0]
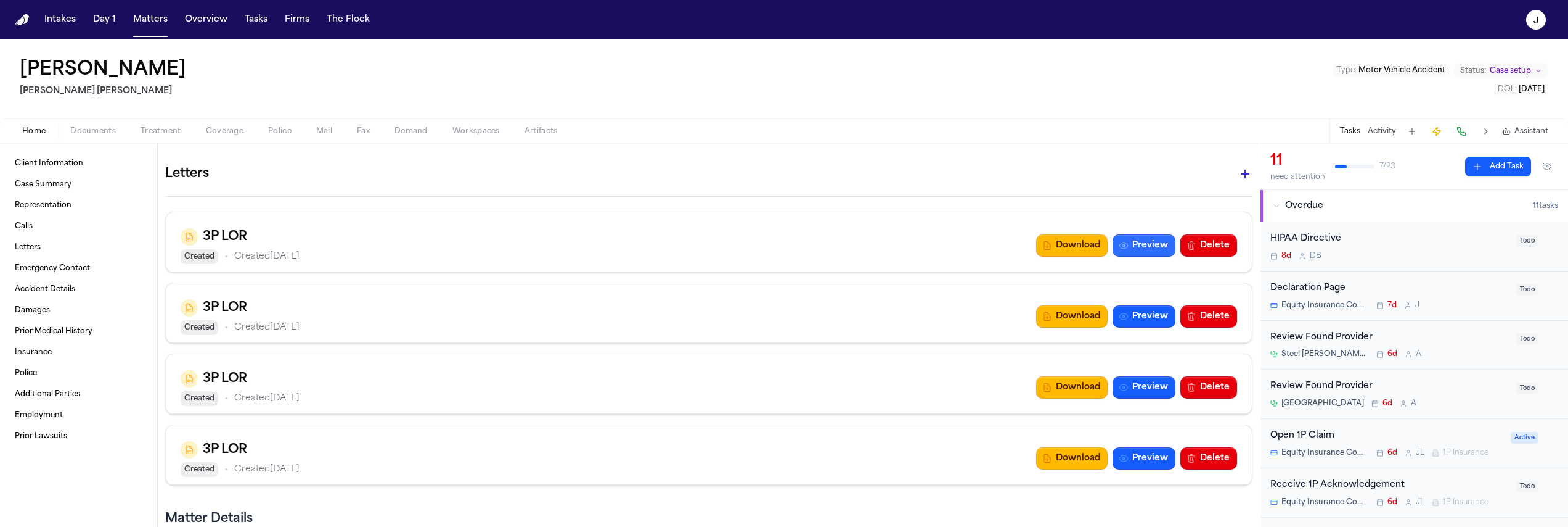
click at [1136, 241] on button "Preview" at bounding box center [1143, 246] width 63 height 22
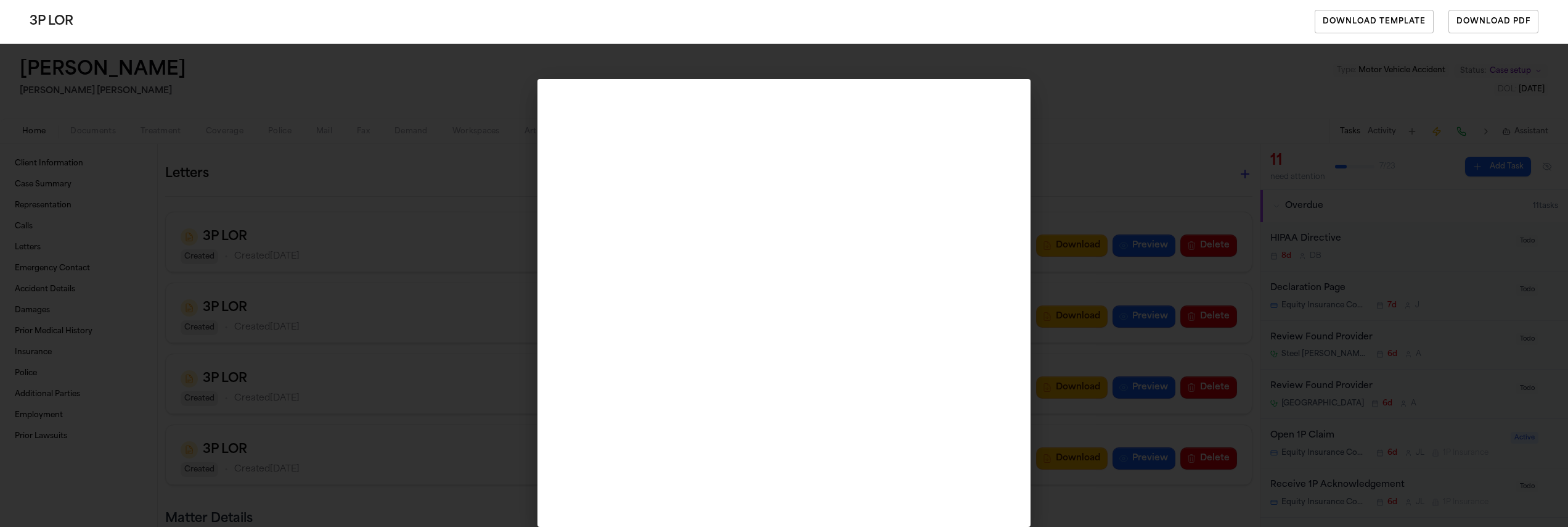
click at [1094, 117] on div "3P LOR Download Template Download PDF" at bounding box center [784, 264] width 1568 height 527
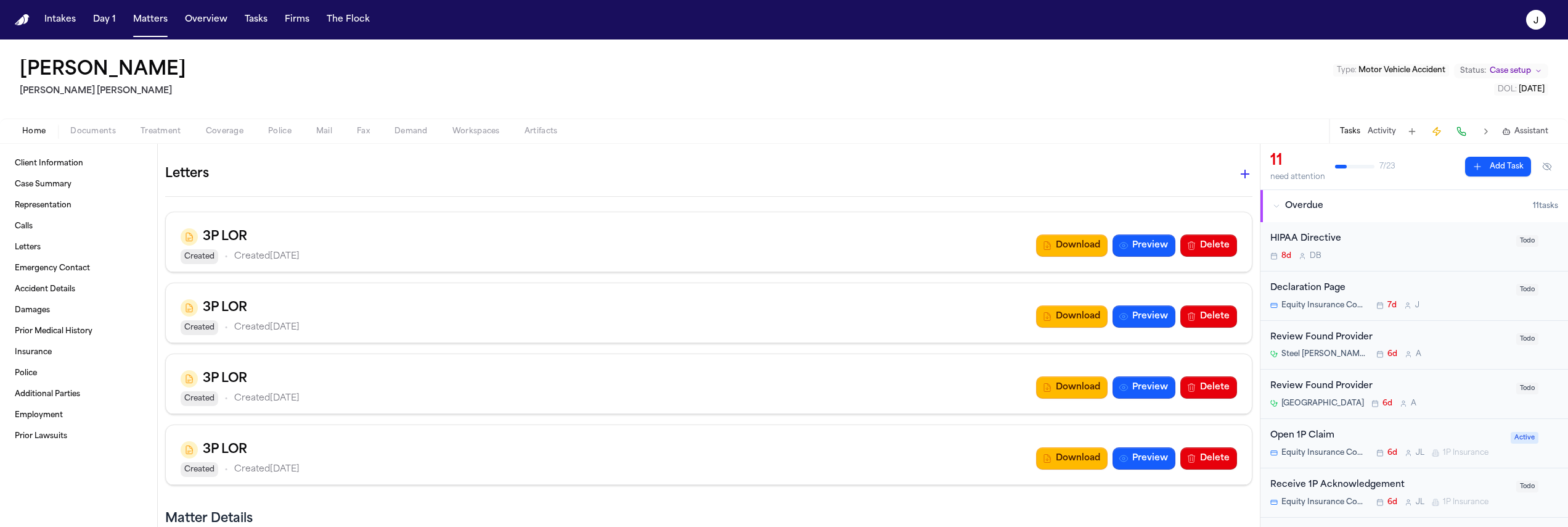
click at [202, 126] on button "Coverage" at bounding box center [225, 131] width 63 height 15
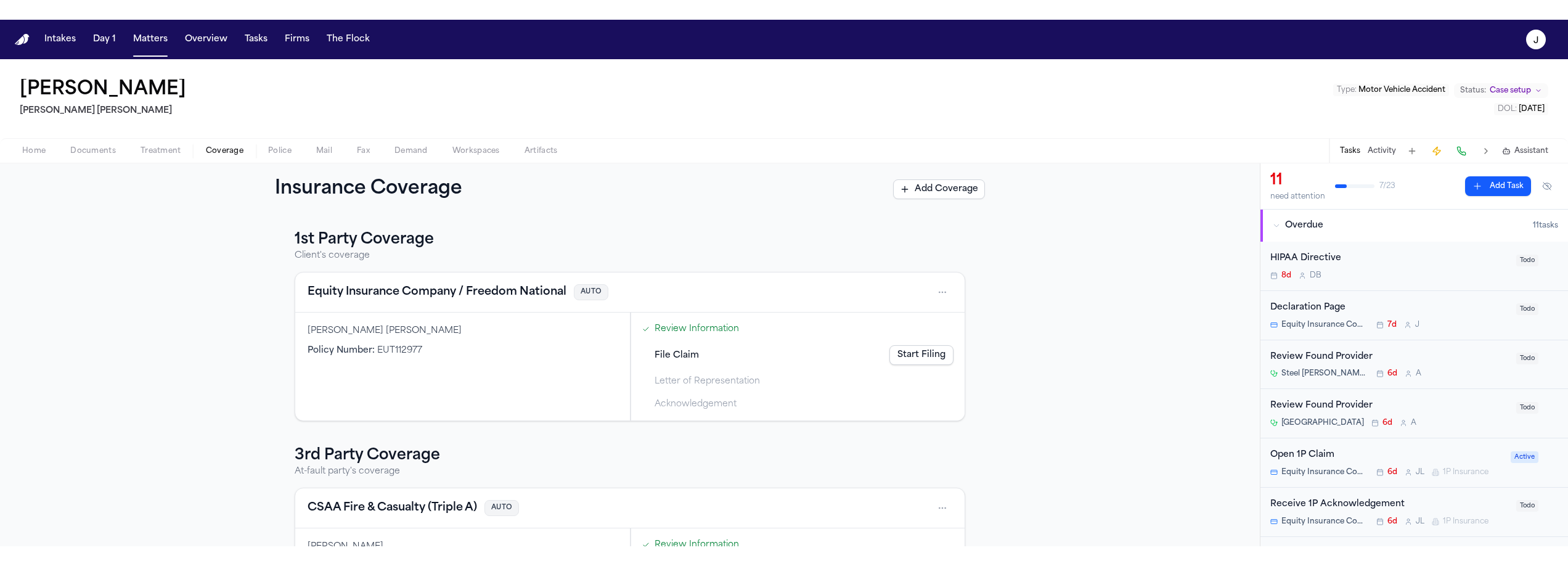
scroll to position [105, 0]
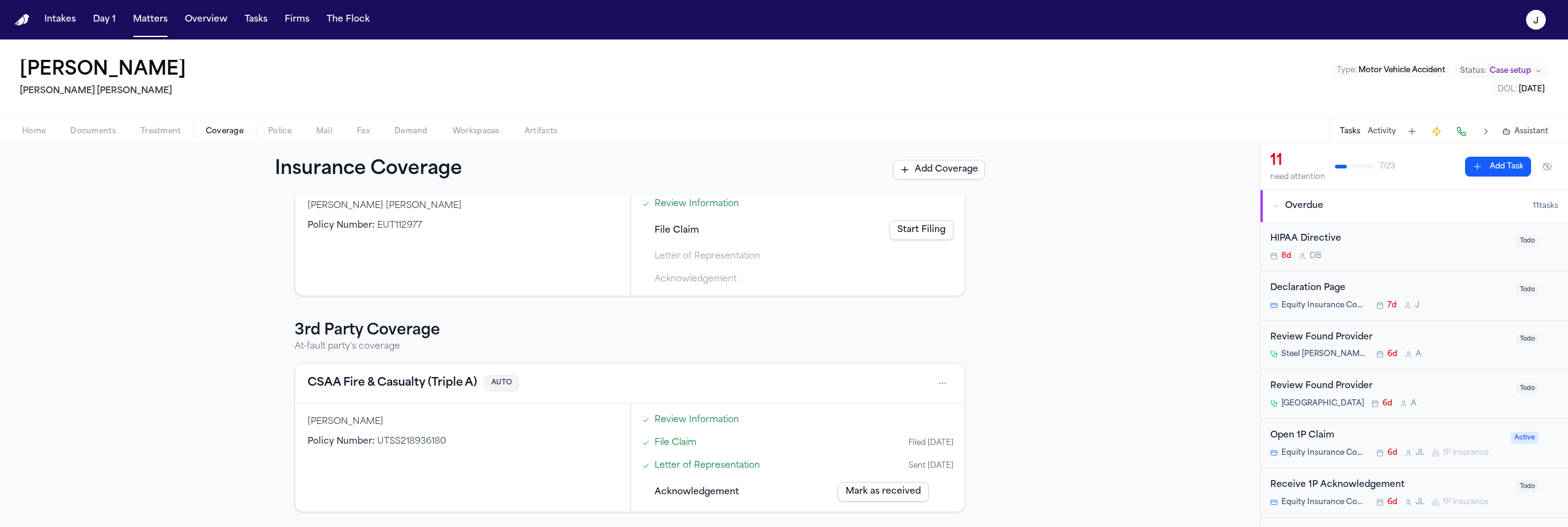
click at [92, 127] on span "Documents" at bounding box center [93, 131] width 45 height 10
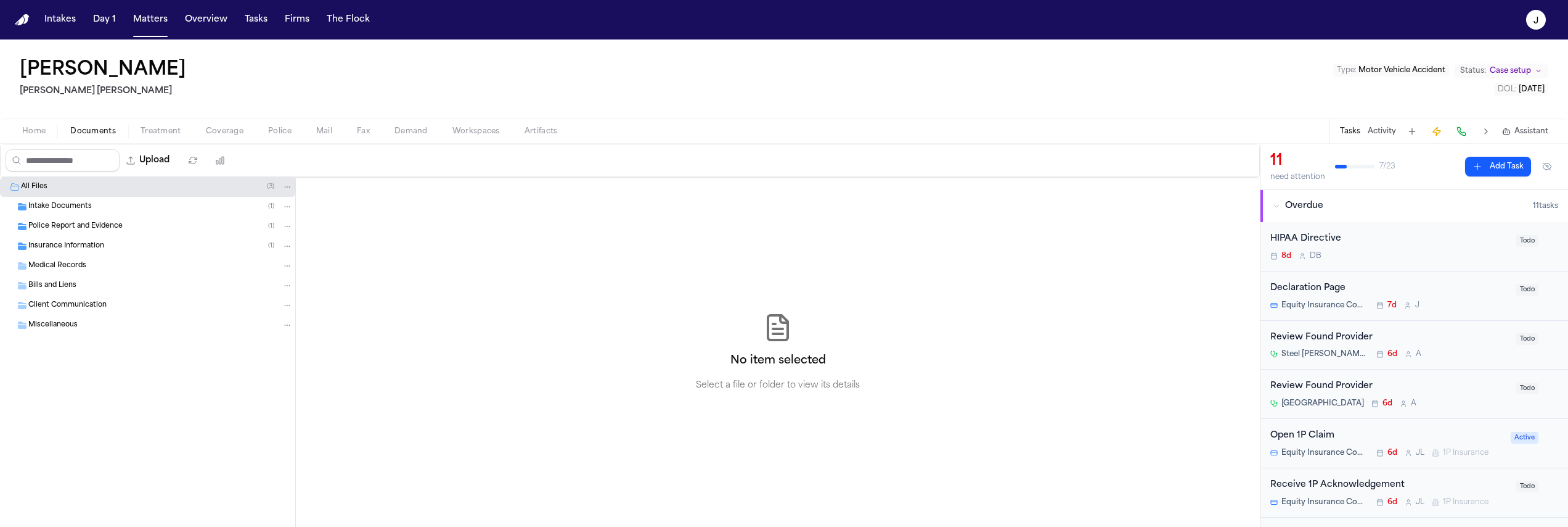
click at [45, 248] on span "Insurance Information" at bounding box center [66, 246] width 76 height 10
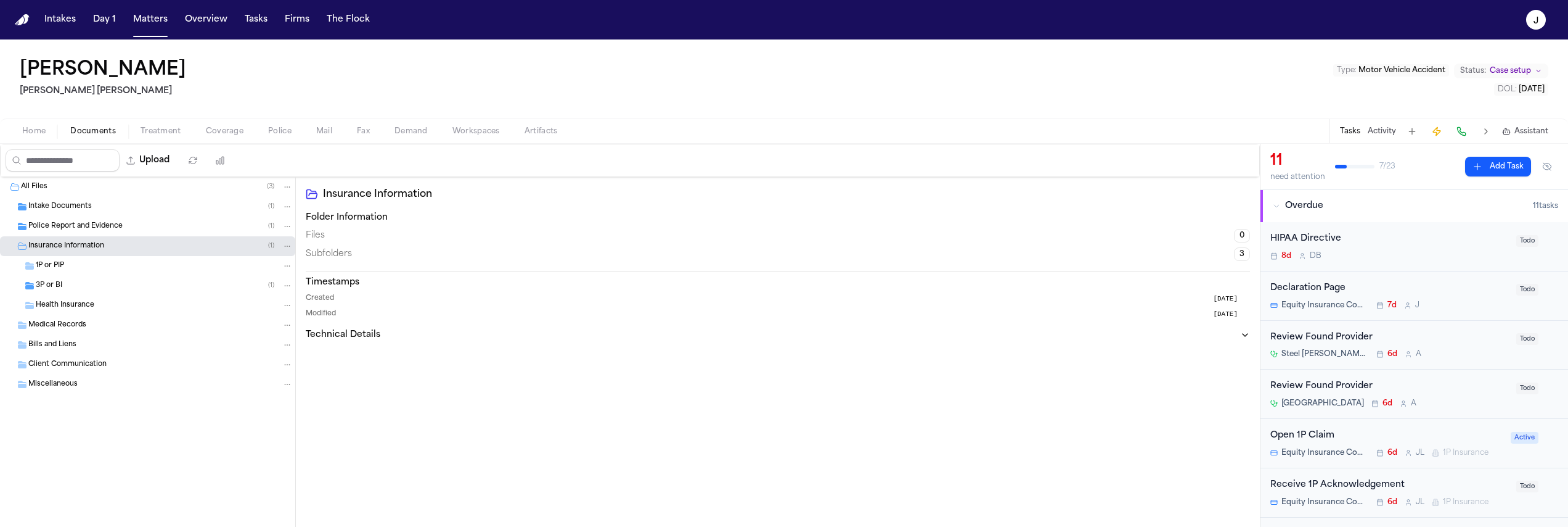
click at [48, 286] on span "3P or BI" at bounding box center [49, 286] width 27 height 10
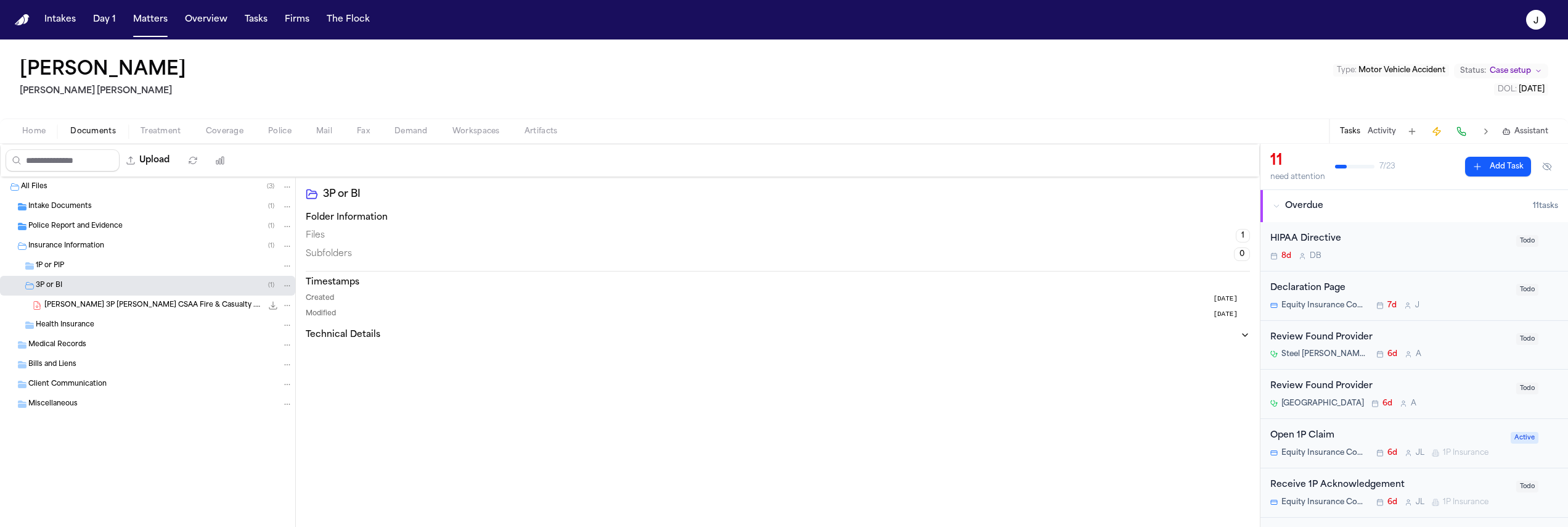
click at [87, 308] on span "J. Buezo 3P LOR CSAA Fire & Casualty .pdf" at bounding box center [153, 305] width 217 height 10
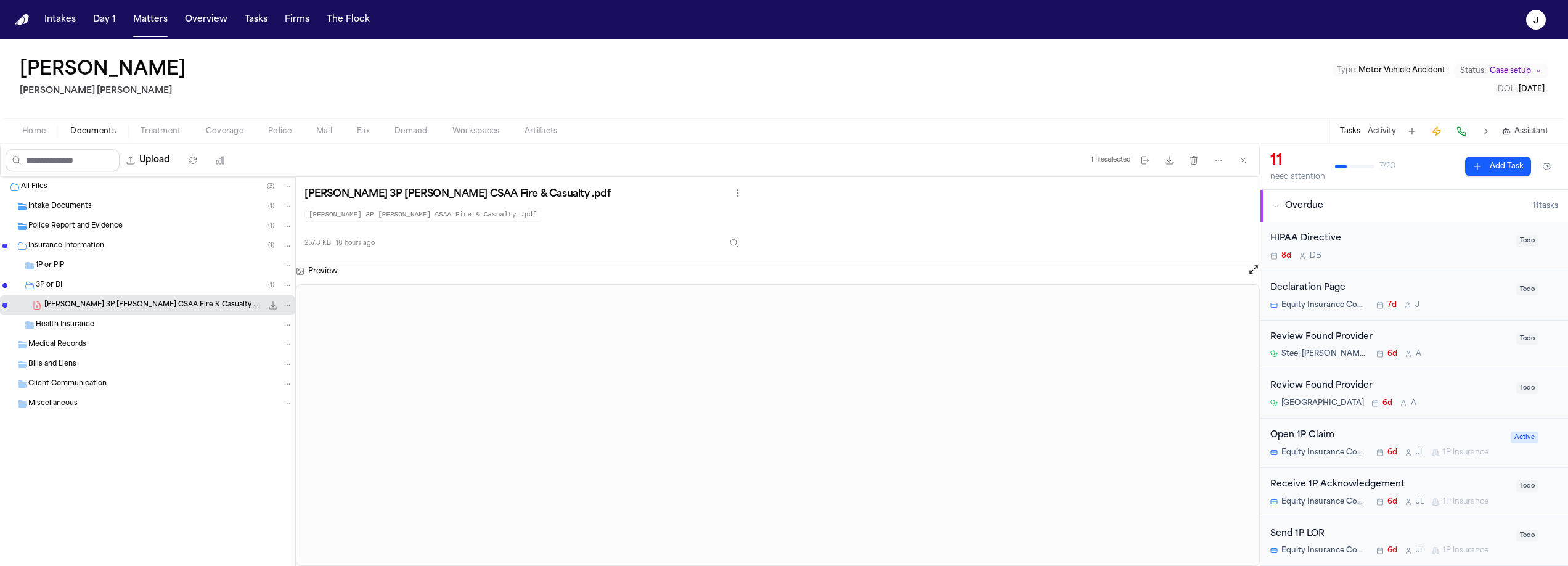
click at [232, 131] on span "Coverage" at bounding box center [224, 131] width 38 height 10
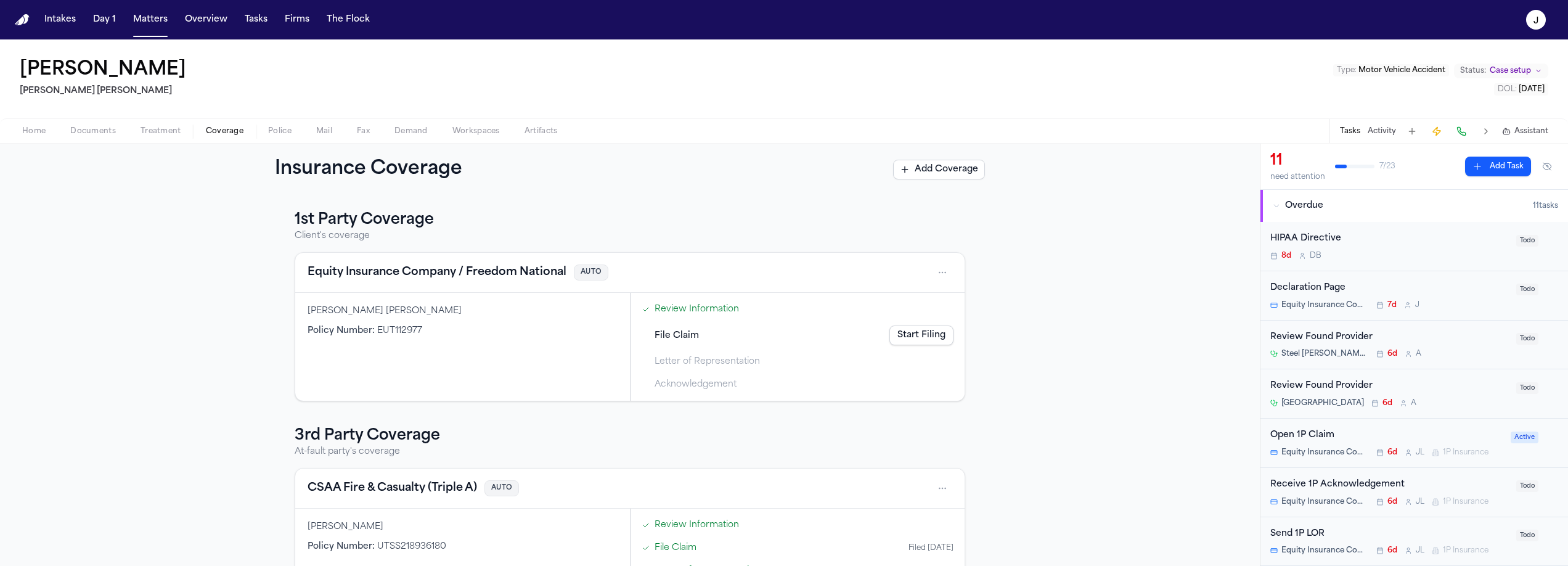
click at [925, 338] on link "Start Filing" at bounding box center [921, 335] width 64 height 20
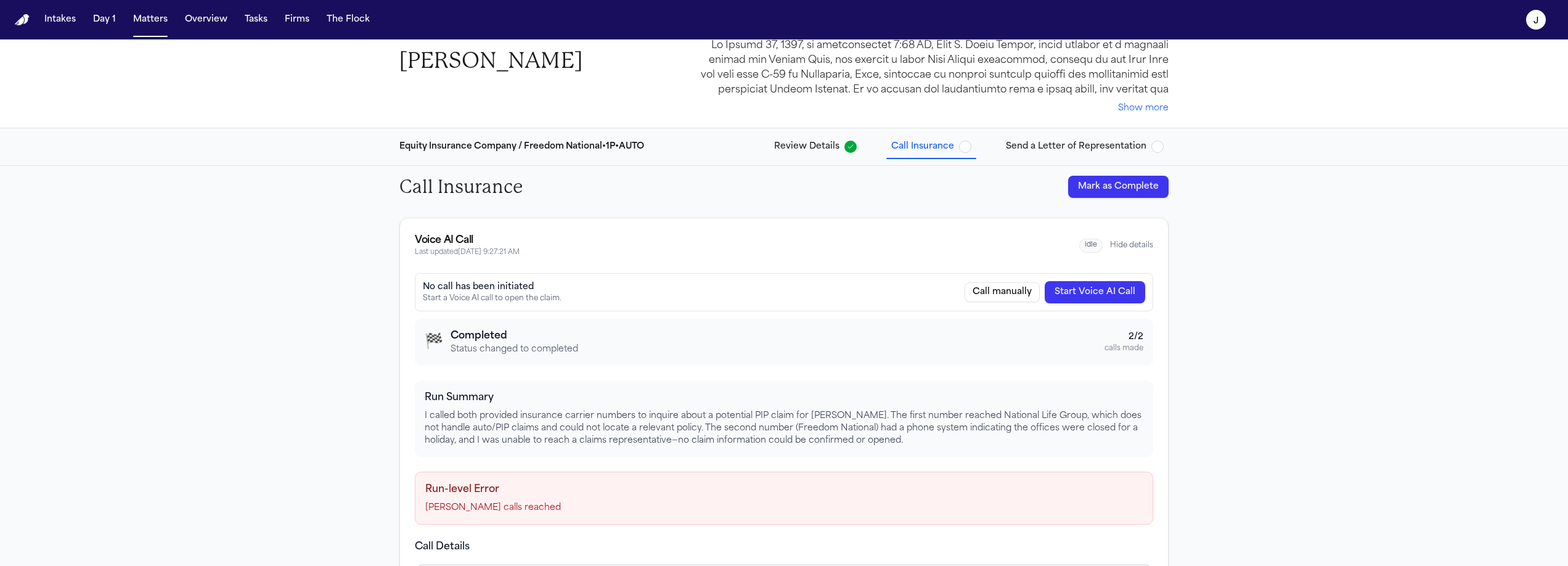
scroll to position [289, 0]
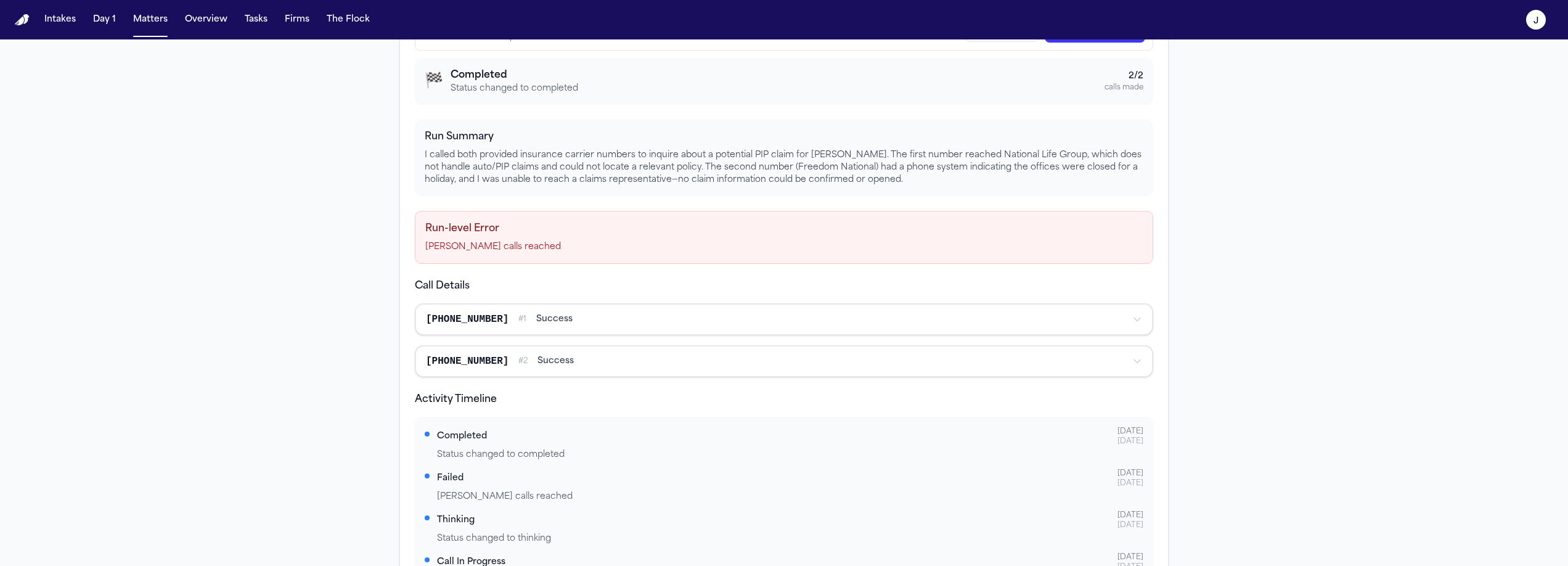
click at [565, 327] on button "+18775782500 # 1 success" at bounding box center [784, 319] width 736 height 30
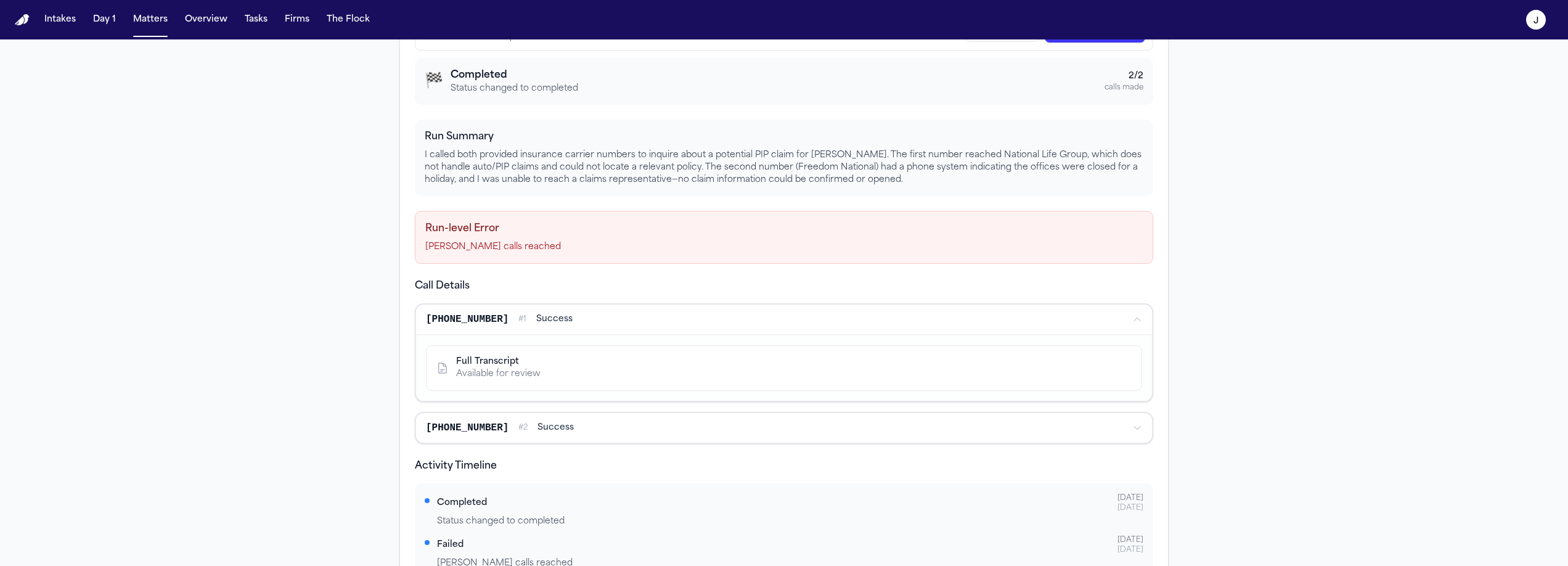
click at [558, 432] on div "+18007328939 # 2 success" at bounding box center [774, 428] width 696 height 15
click at [538, 426] on span "success" at bounding box center [555, 428] width 36 height 12
click at [465, 465] on div "Full Transcript" at bounding box center [498, 470] width 85 height 12
click at [466, 468] on div "Full Transcript" at bounding box center [498, 470] width 85 height 12
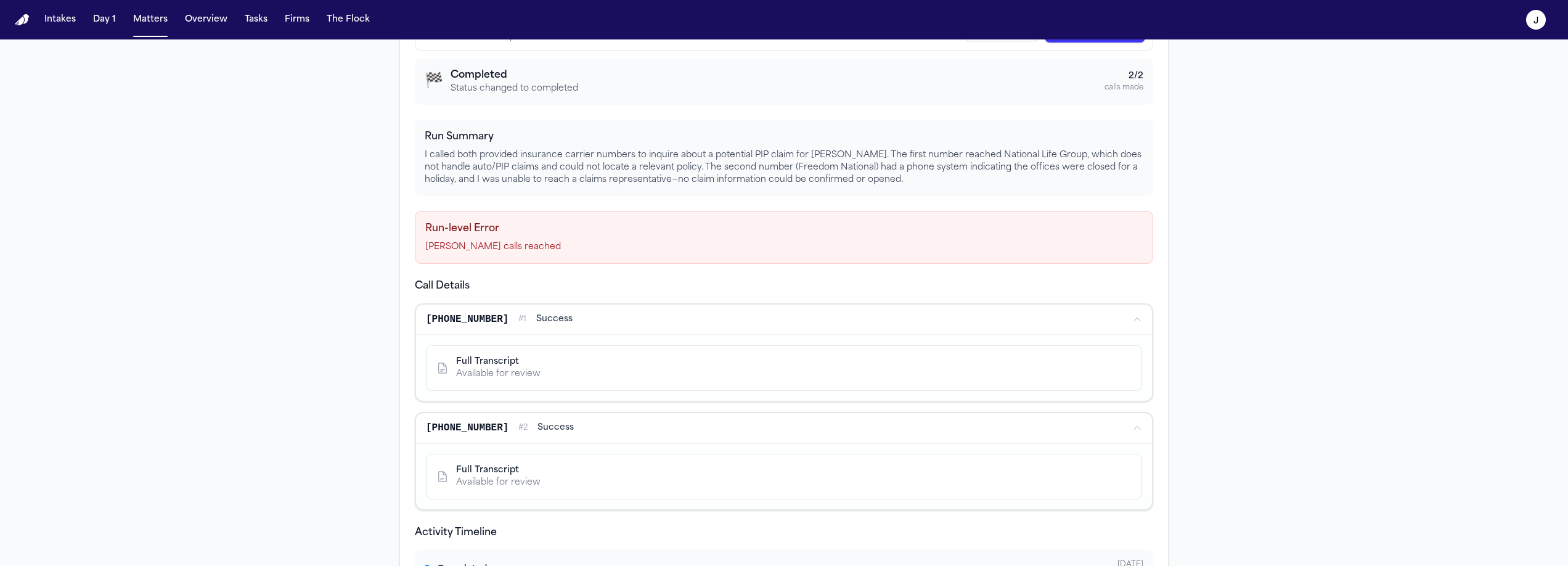
click at [439, 475] on icon at bounding box center [443, 476] width 8 height 10
click at [465, 486] on div "Available for review" at bounding box center [498, 483] width 85 height 12
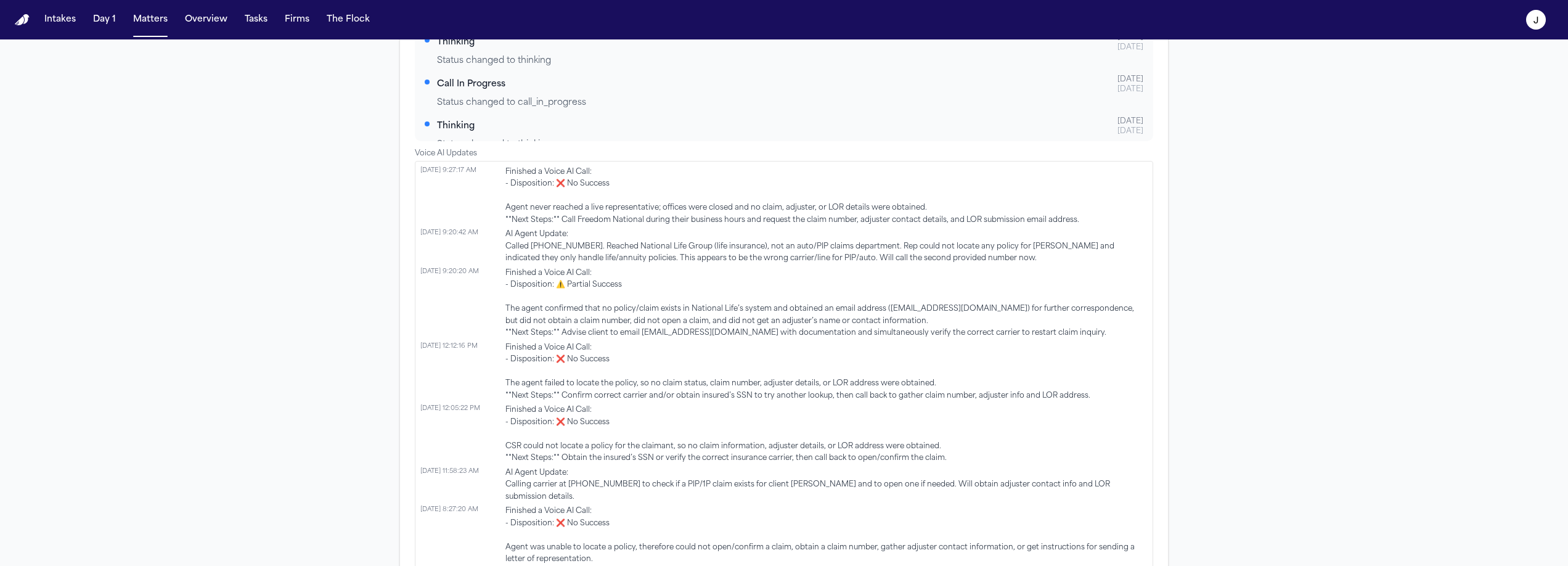
scroll to position [858, 0]
click at [597, 290] on span "Finished a Voice AI Call: - Disposition: ⚠️ Partial Success The agent confirmed…" at bounding box center [826, 301] width 642 height 72
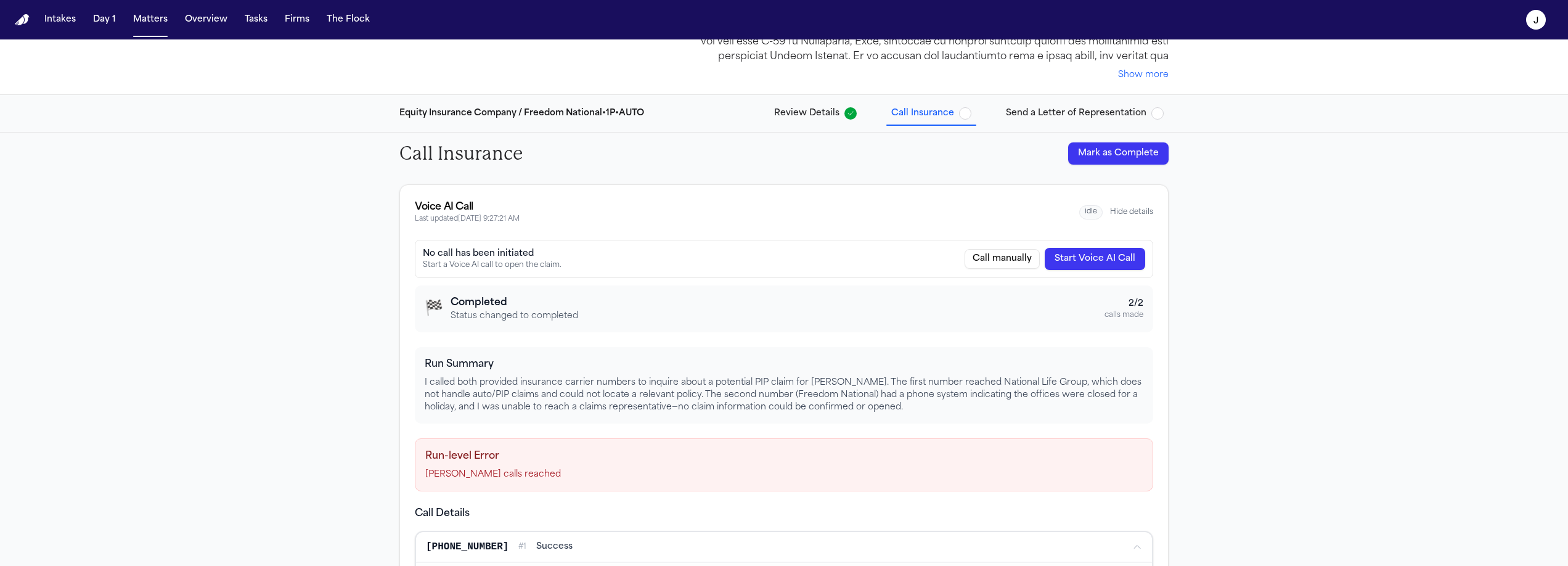
scroll to position [0, 0]
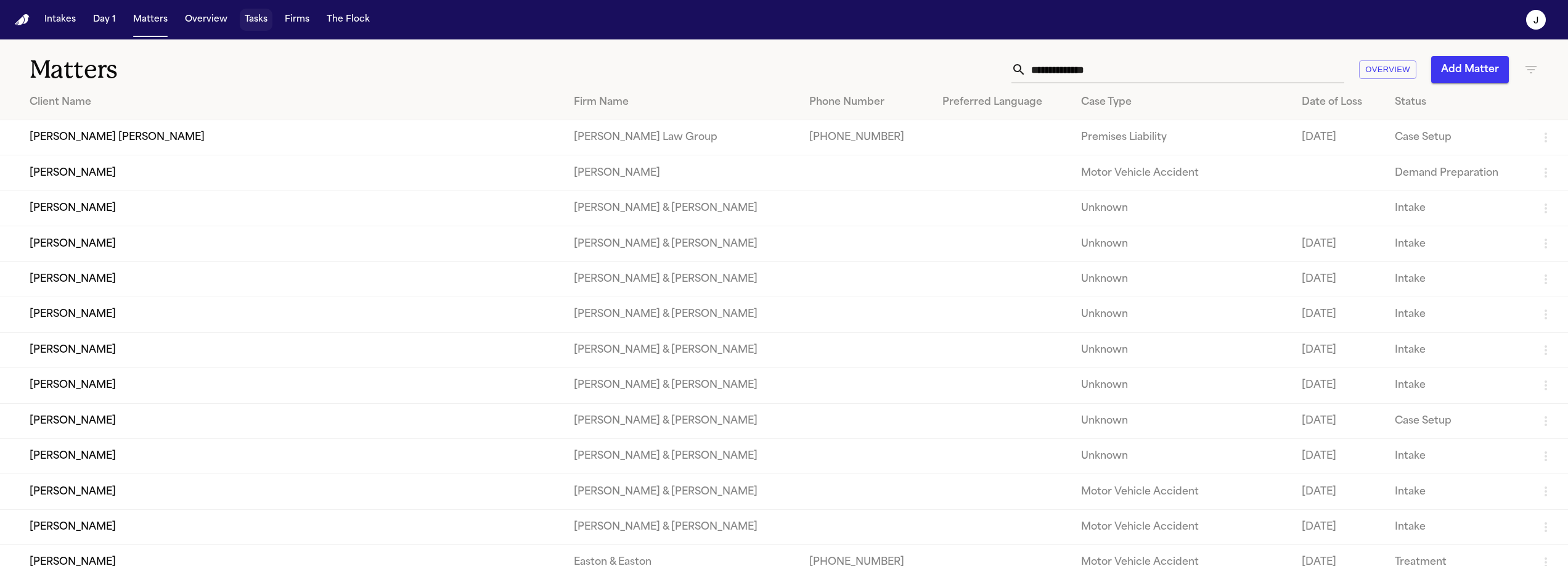
click at [251, 23] on button "Tasks" at bounding box center [256, 20] width 33 height 22
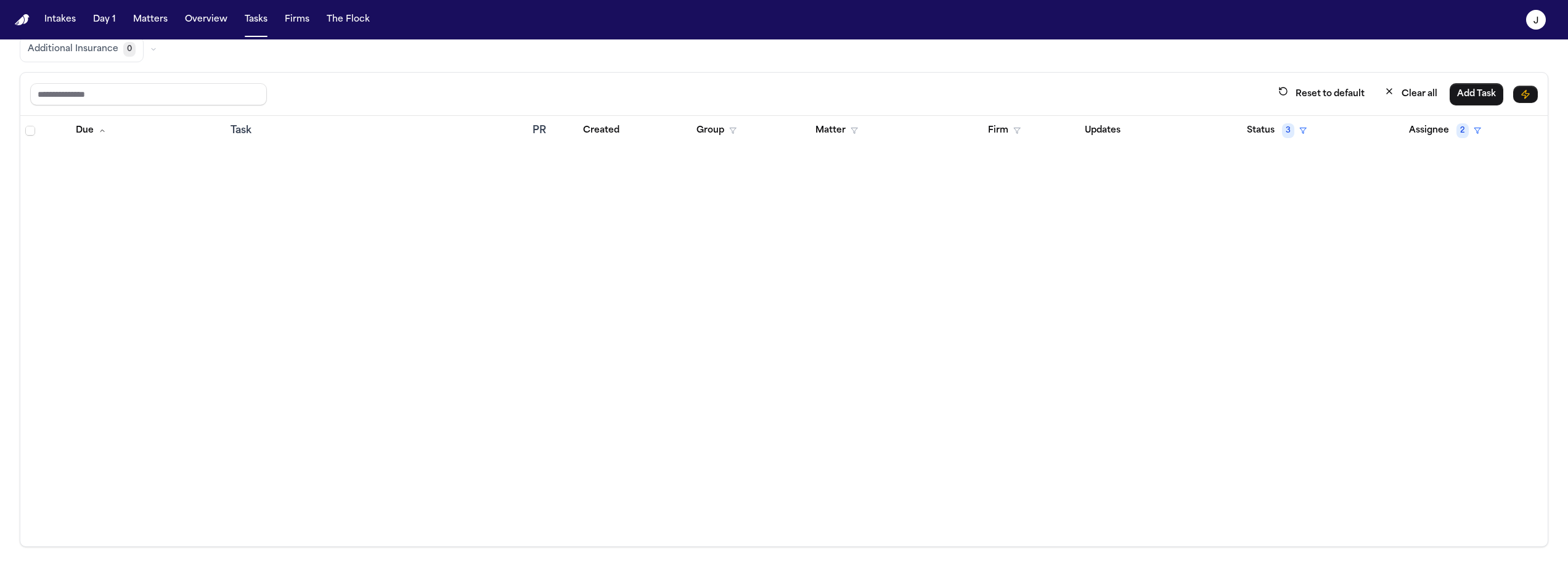
scroll to position [11640, 0]
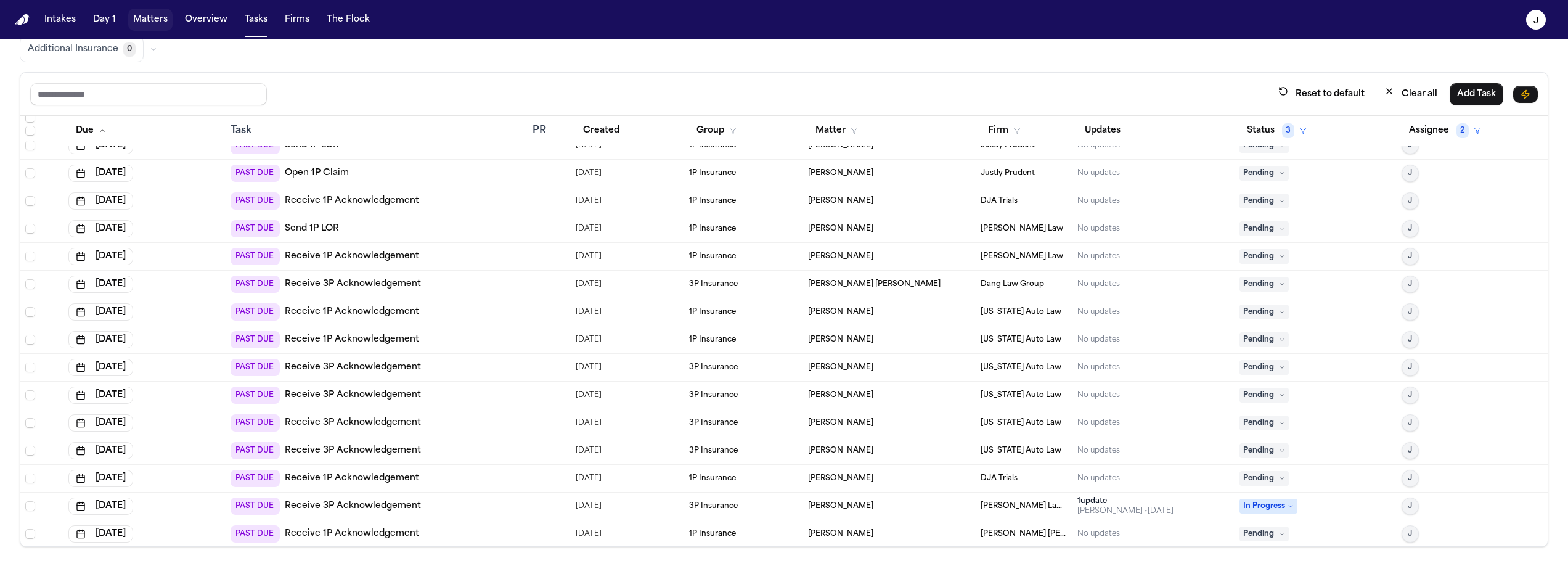
click at [144, 21] on button "Matters" at bounding box center [150, 20] width 45 height 22
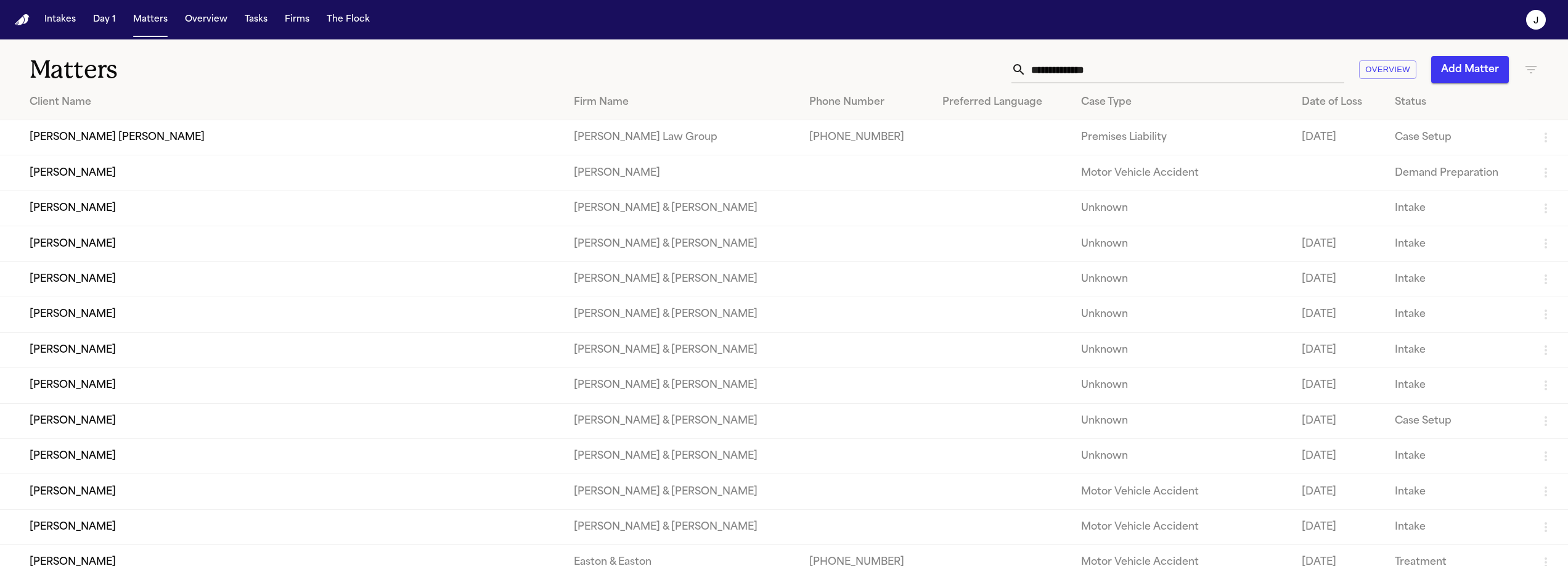
click at [1527, 69] on icon "button" at bounding box center [1531, 70] width 15 height 15
click at [1411, 145] on input "text" at bounding box center [1454, 145] width 157 height 17
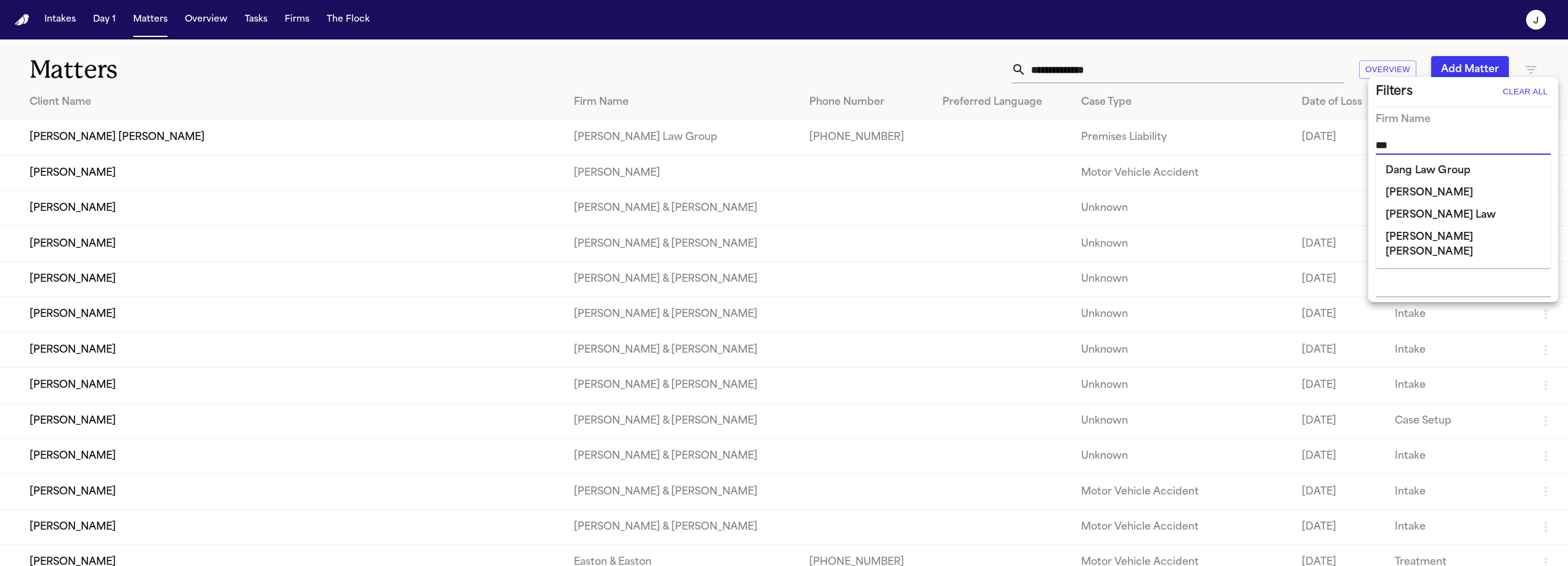
type input "****"
click at [1421, 171] on li "Dang Law Group" at bounding box center [1463, 171] width 175 height 22
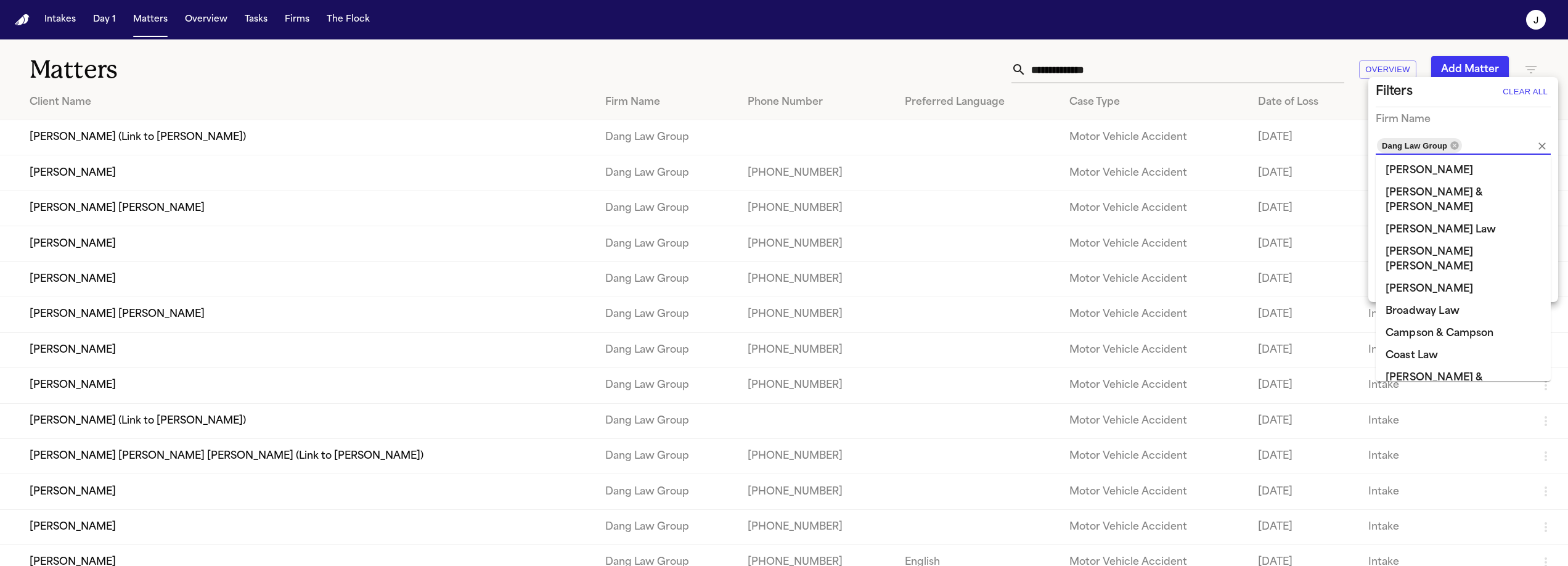
scroll to position [67, 0]
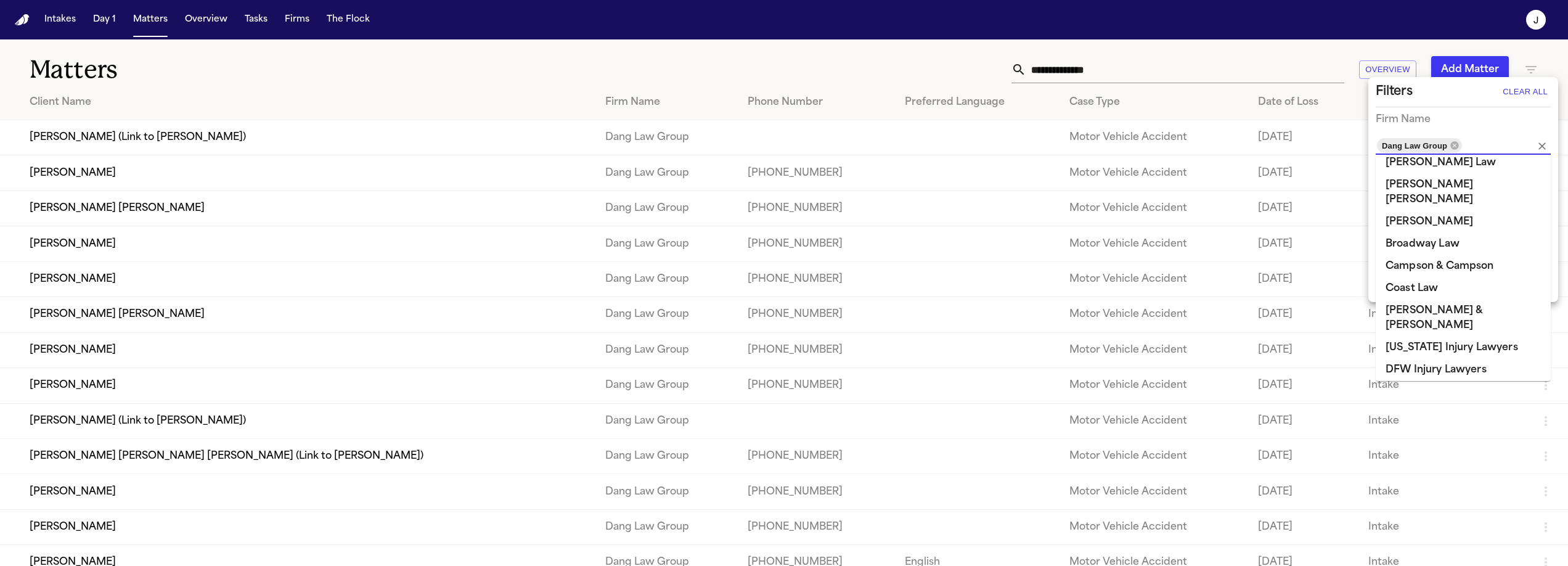
click at [478, 63] on div at bounding box center [784, 283] width 1568 height 566
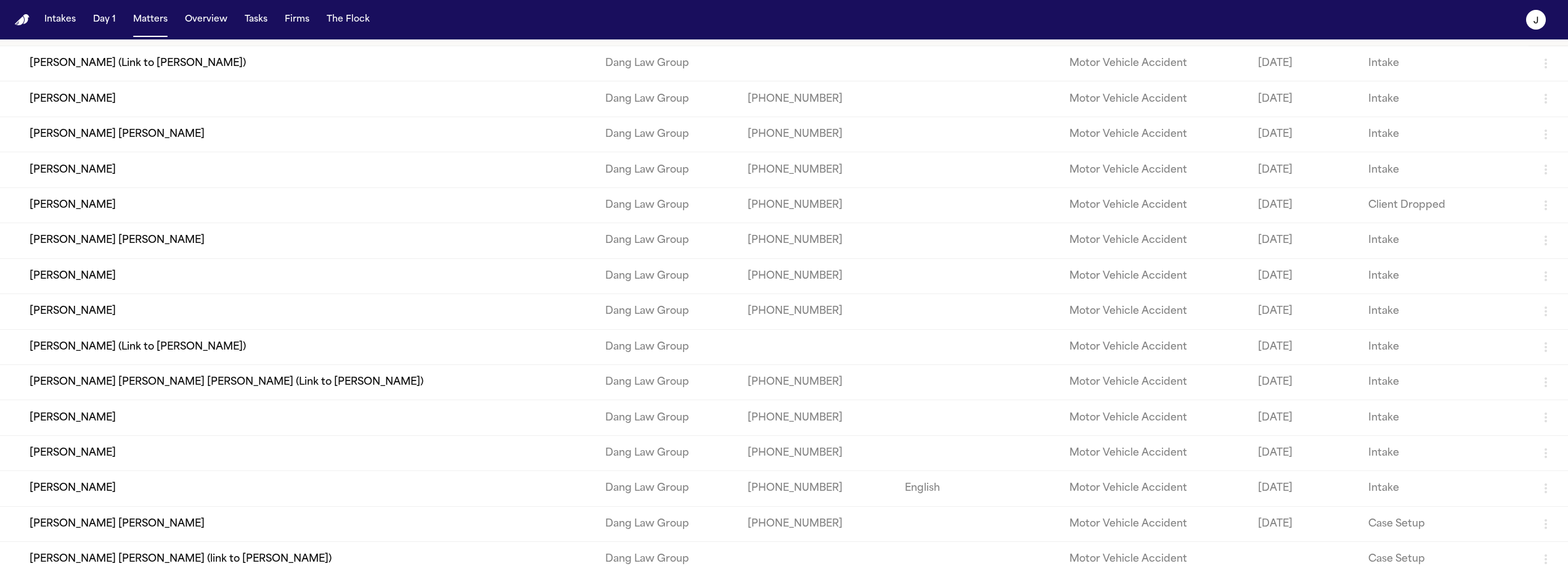
scroll to position [74, 0]
click at [122, 505] on td "[PERSON_NAME]" at bounding box center [298, 488] width 595 height 35
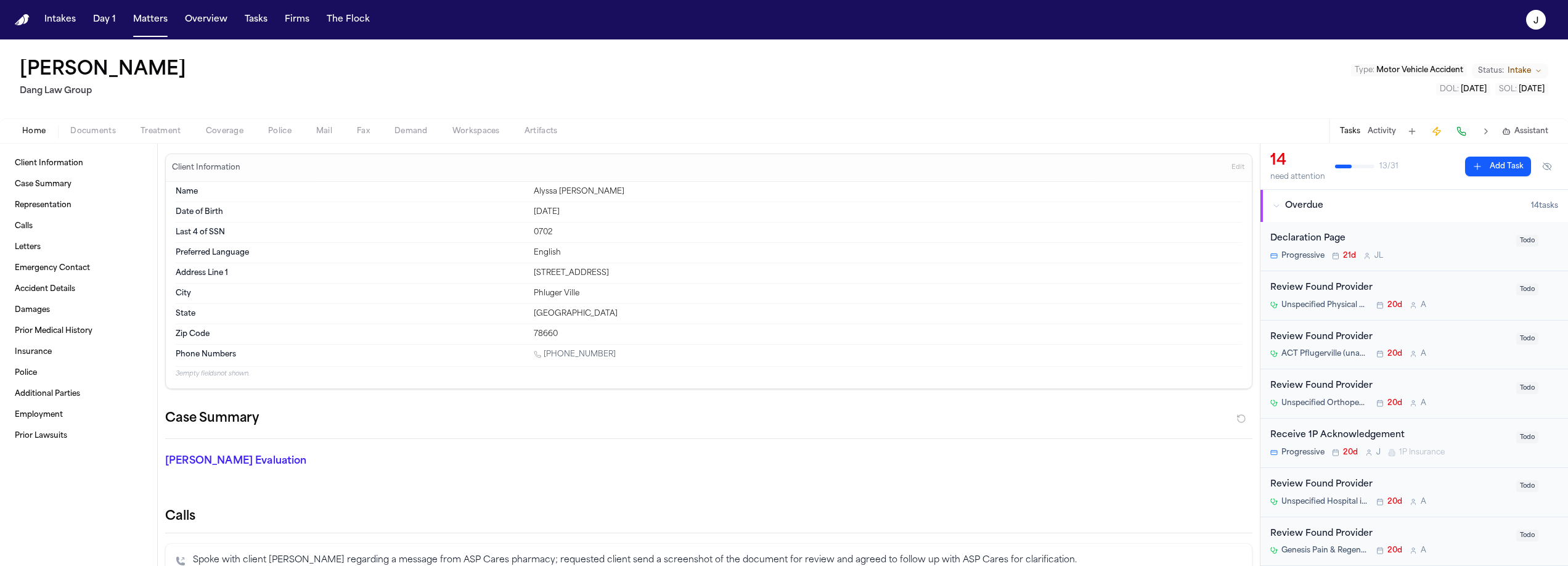
click at [89, 133] on span "Documents" at bounding box center [93, 131] width 45 height 10
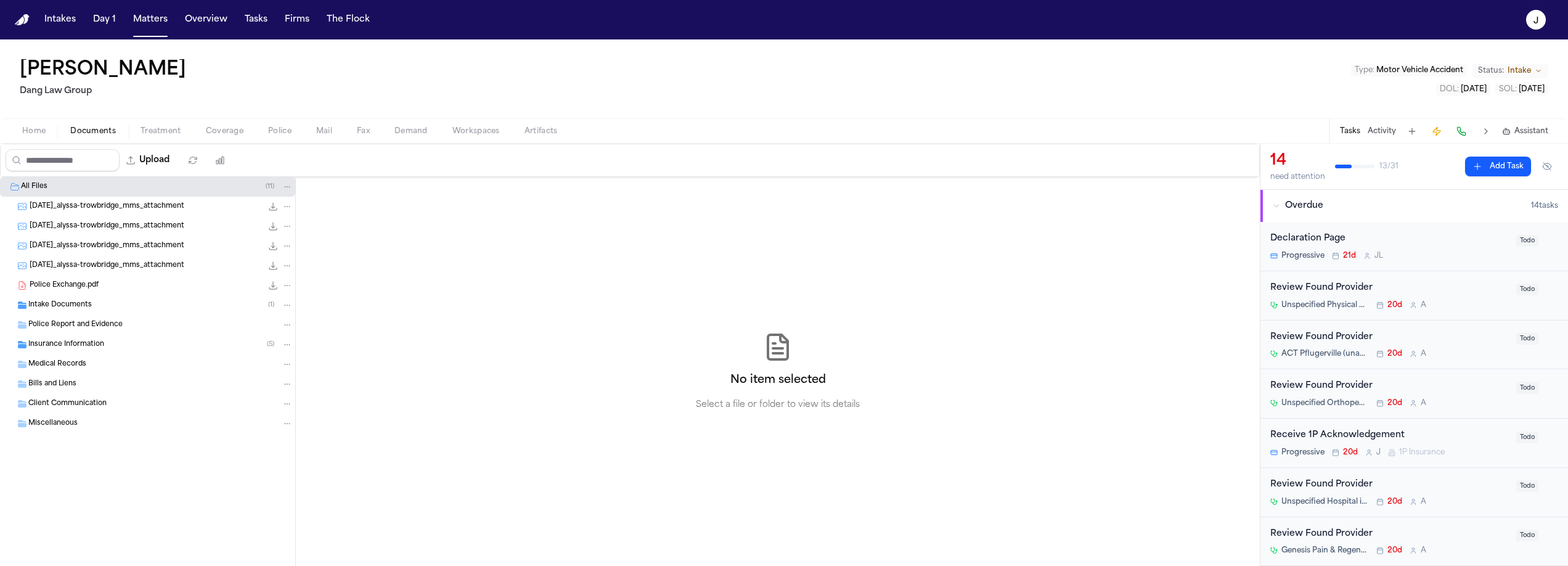
click at [60, 425] on span "Miscellaneous" at bounding box center [53, 424] width 49 height 10
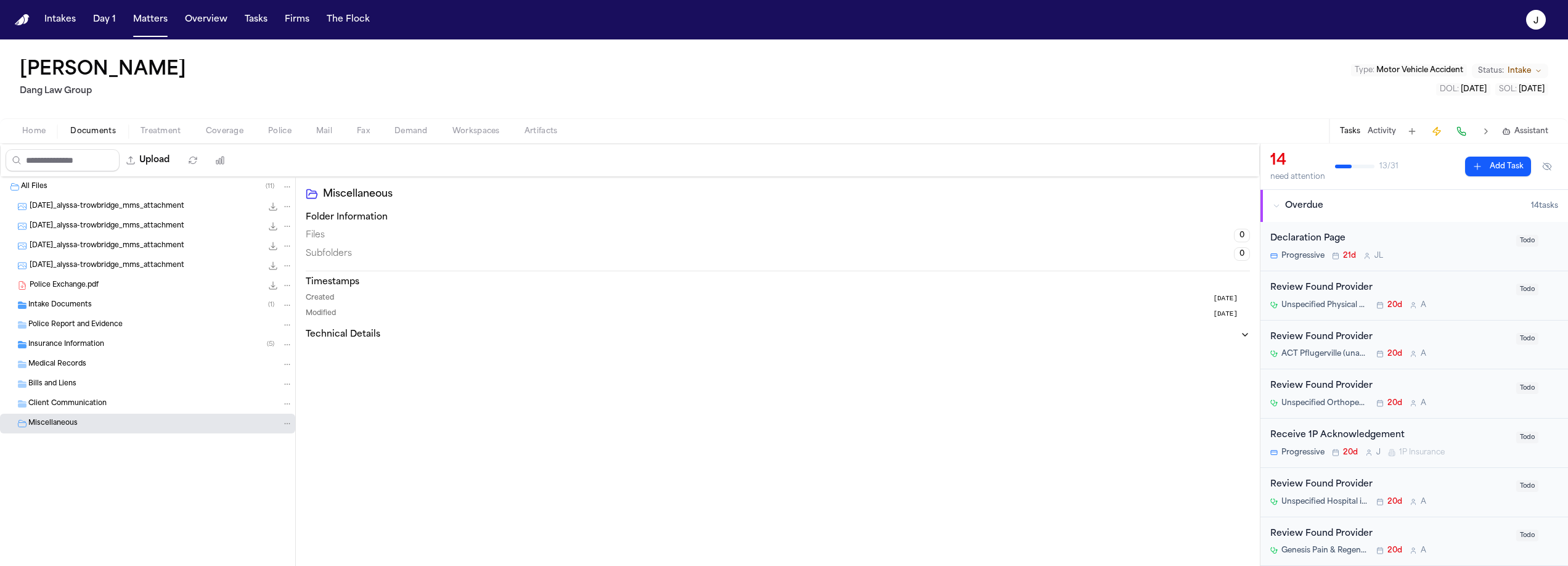
click at [221, 131] on span "Coverage" at bounding box center [224, 131] width 38 height 10
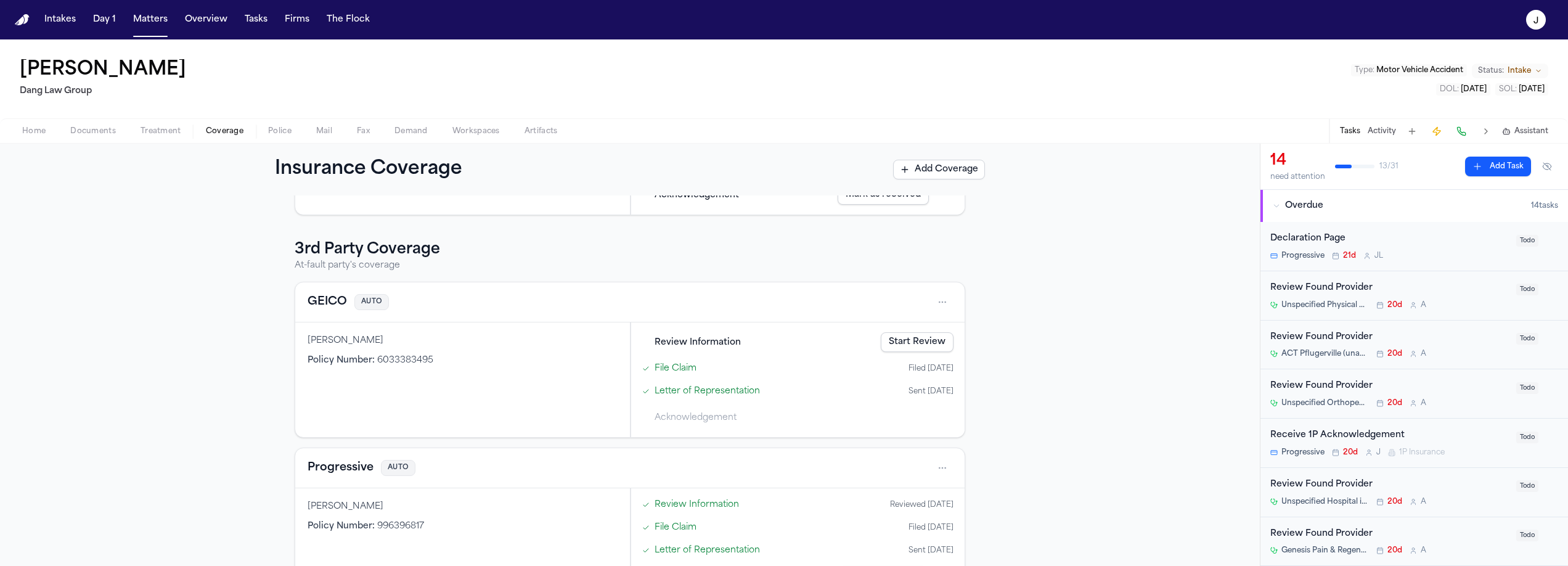
scroll to position [340, 0]
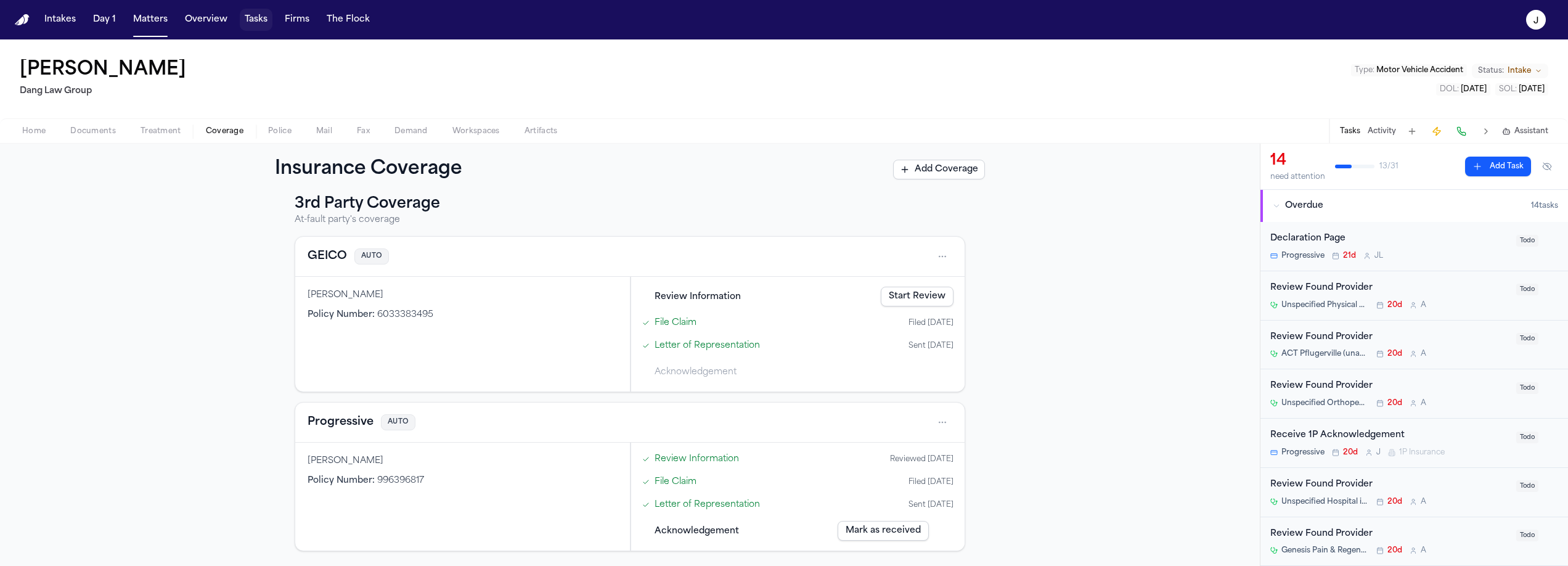
click at [247, 25] on button "Tasks" at bounding box center [256, 20] width 33 height 22
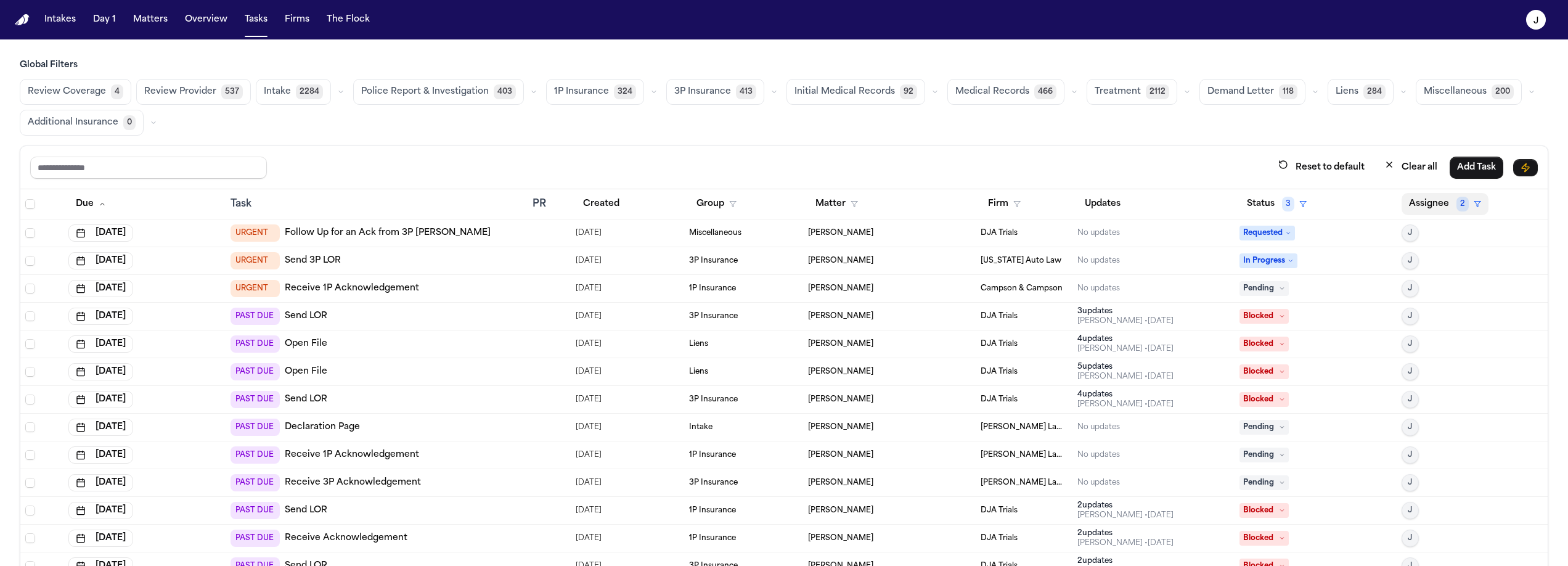
click at [1423, 209] on button "Assignee 2" at bounding box center [1445, 204] width 87 height 22
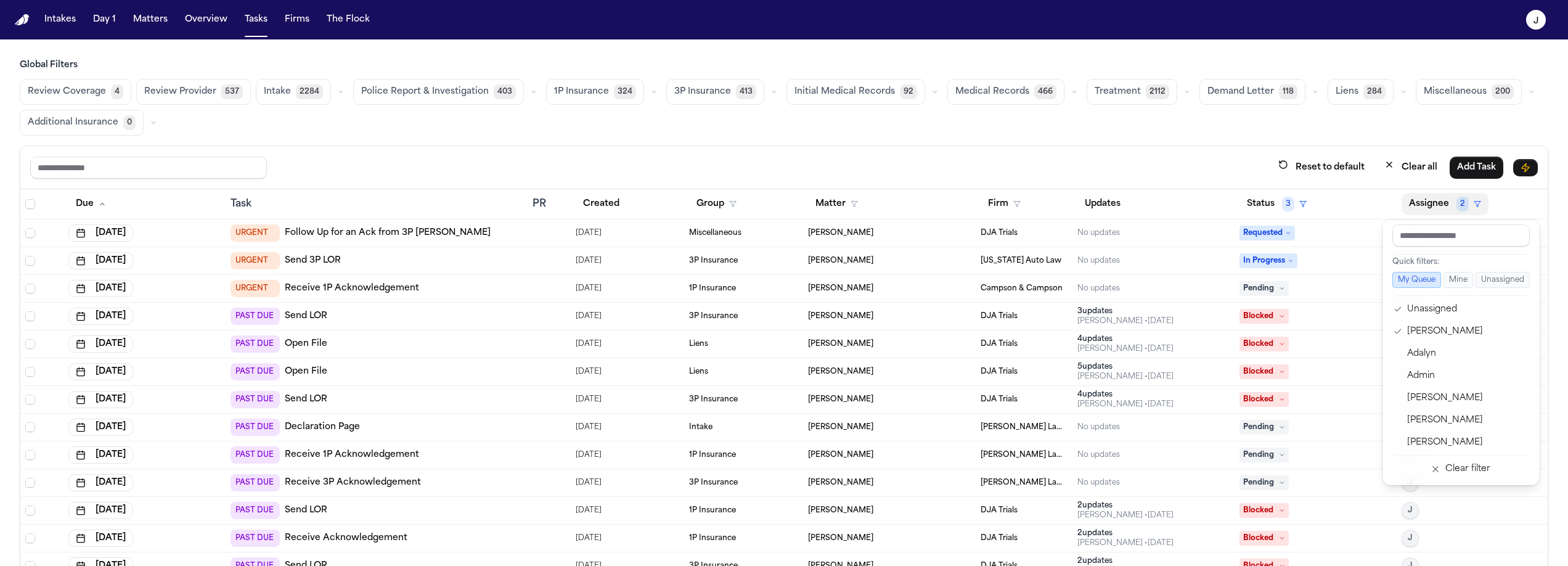
click at [1110, 124] on div "Global Filters Review Coverage 4 Review Provider 537 Intake 2284 Police Report …" at bounding box center [784, 340] width 1528 height 561
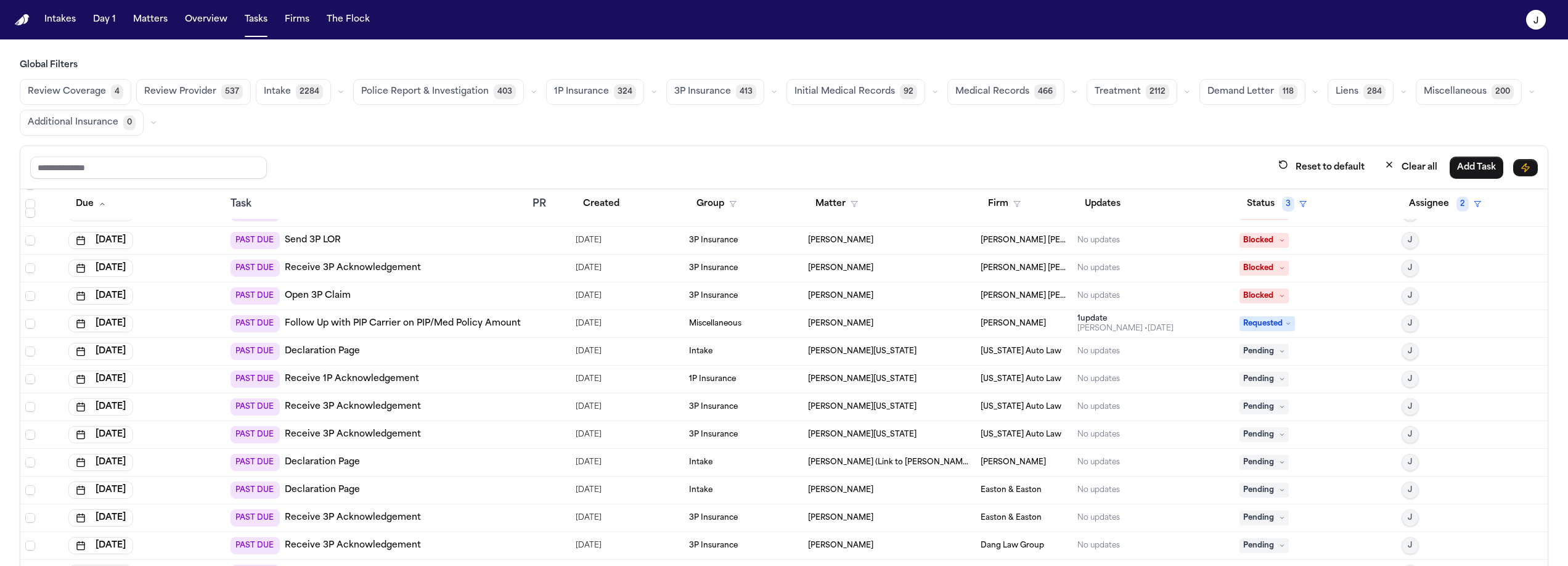
scroll to position [1130, 0]
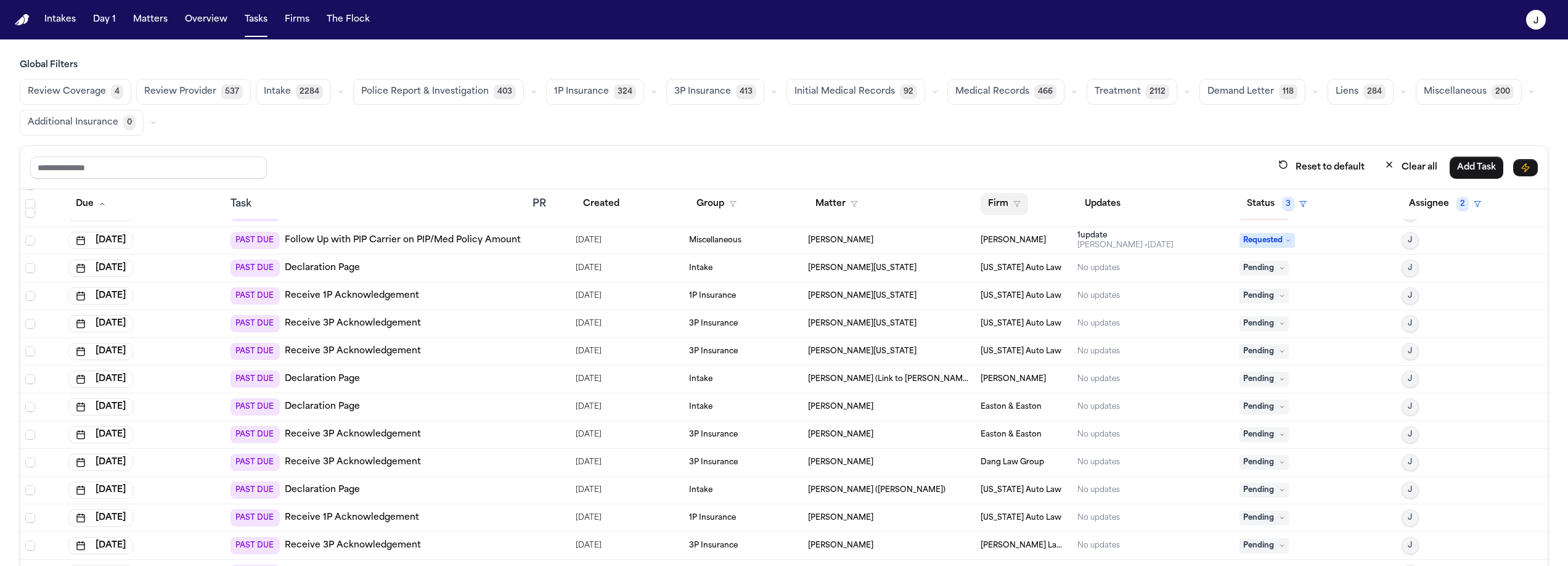
click at [991, 206] on button "Firm" at bounding box center [1004, 204] width 47 height 22
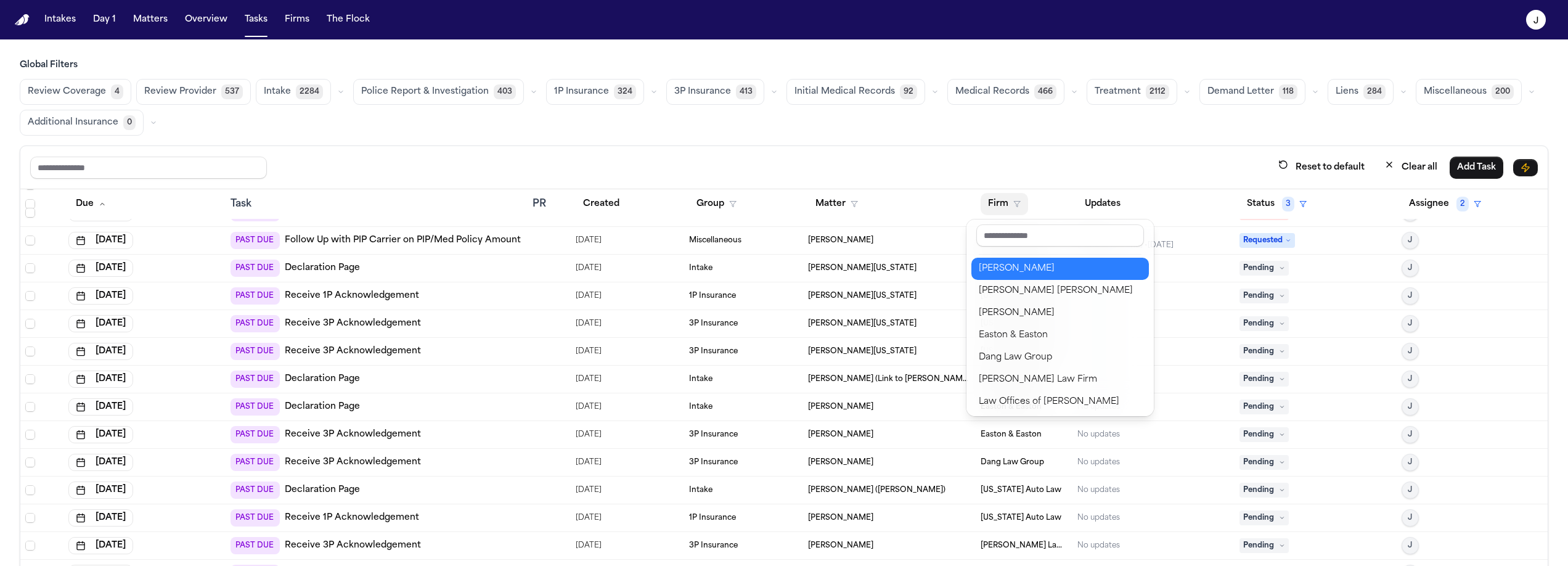
scroll to position [179, 0]
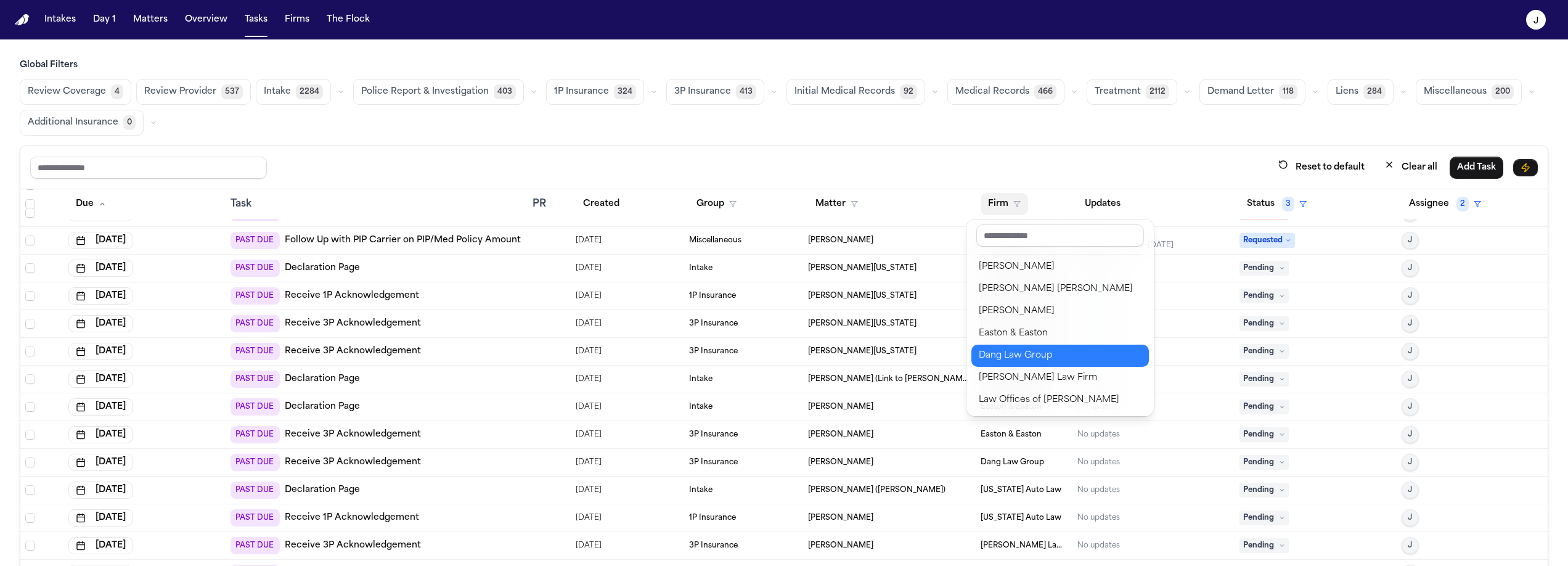
click at [992, 358] on div "Dang Law Group" at bounding box center [1060, 356] width 163 height 15
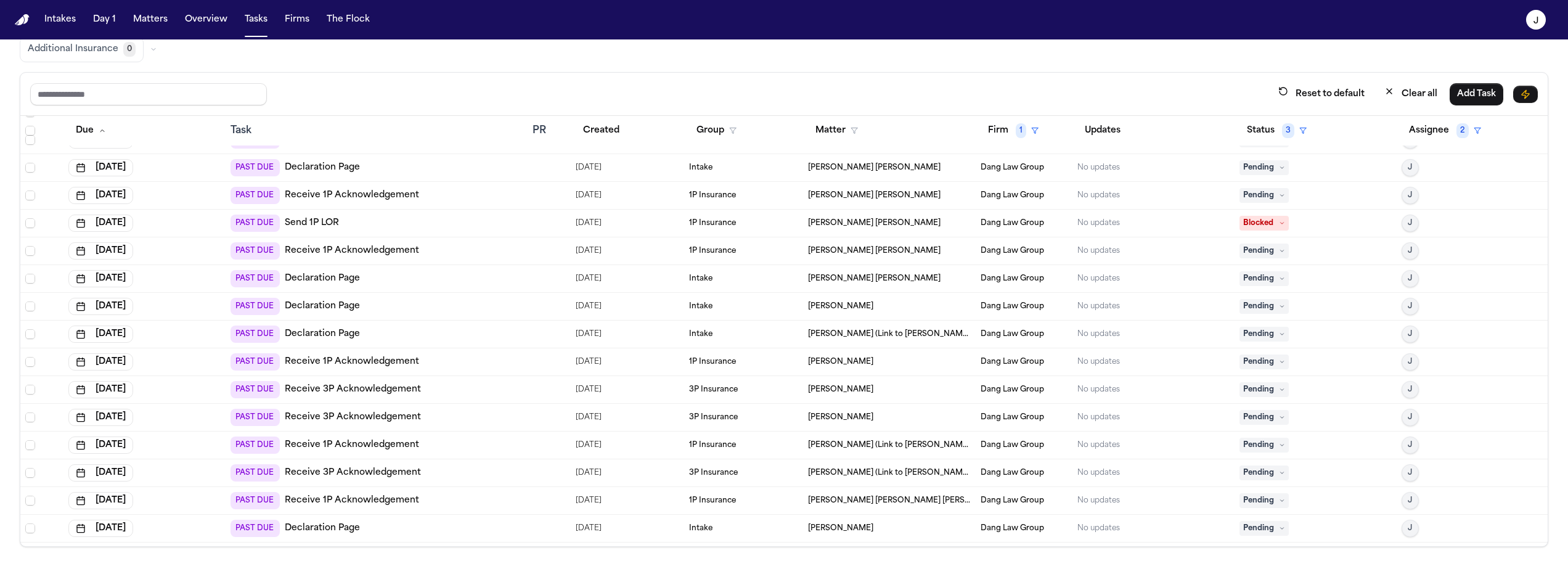
scroll to position [846, 0]
